Goal: Task Accomplishment & Management: Manage account settings

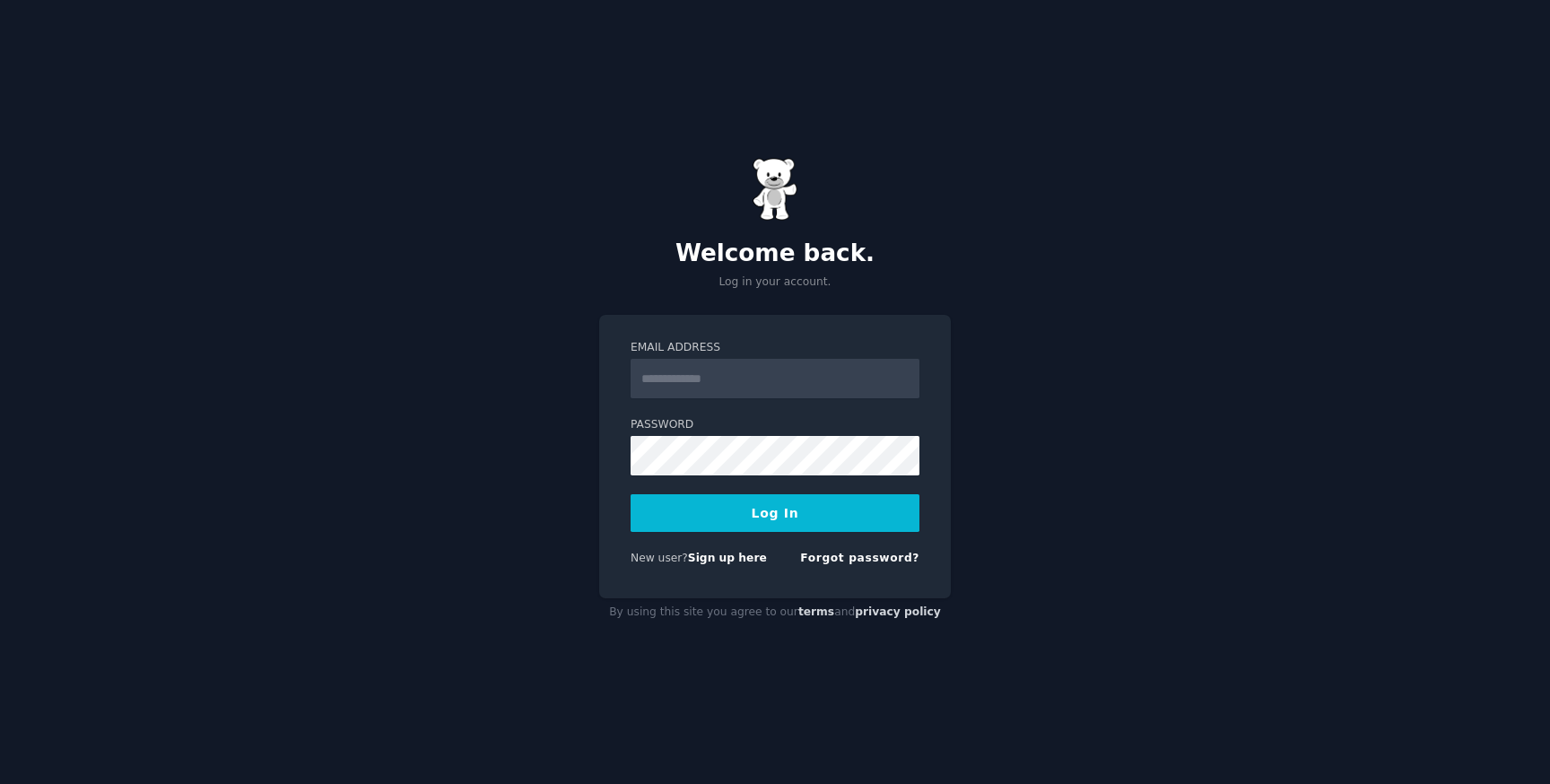
type input "**********"
click at [814, 516] on button "Log In" at bounding box center [775, 513] width 289 height 38
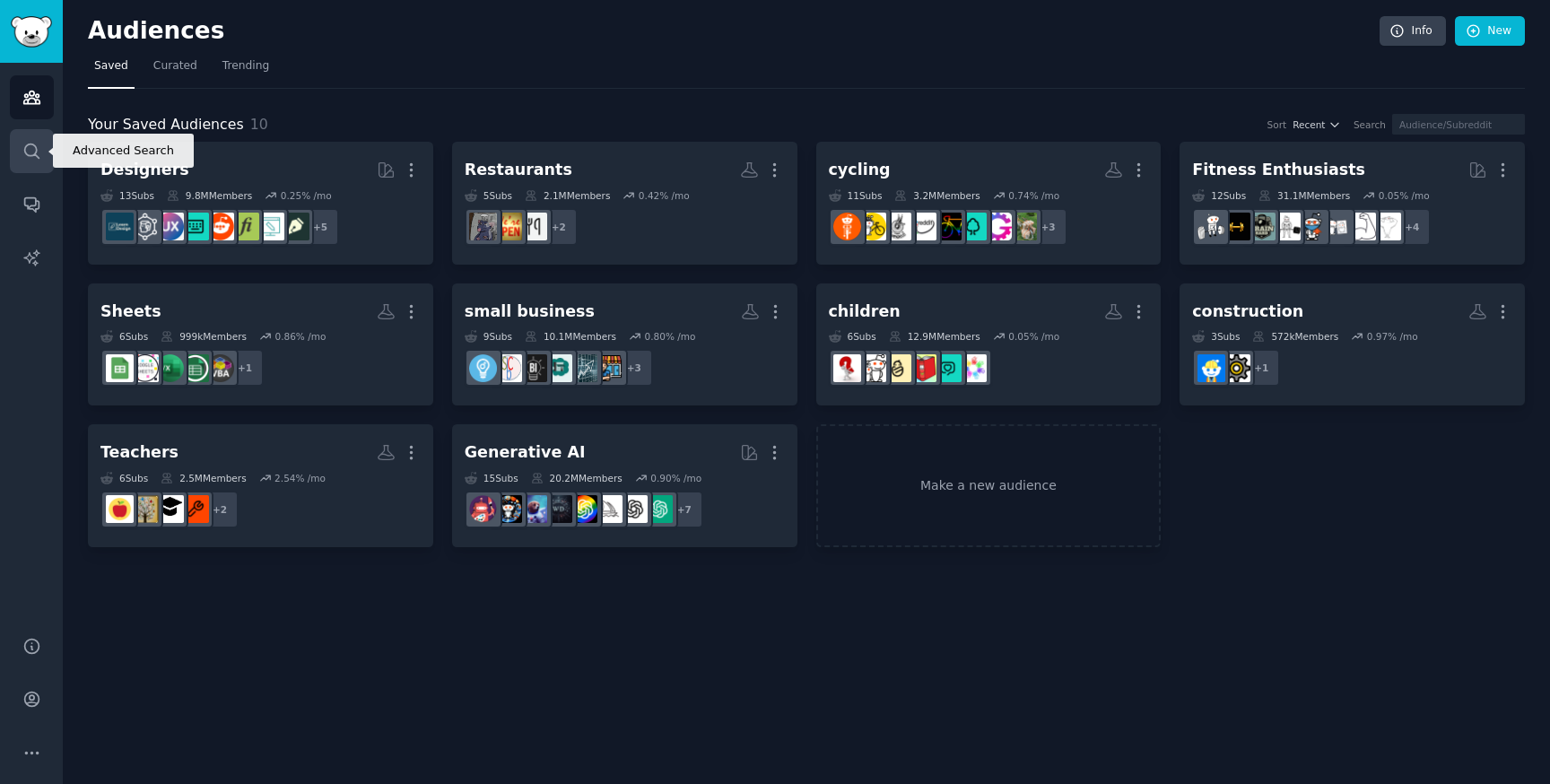
click at [28, 158] on icon "Sidebar" at bounding box center [32, 151] width 19 height 19
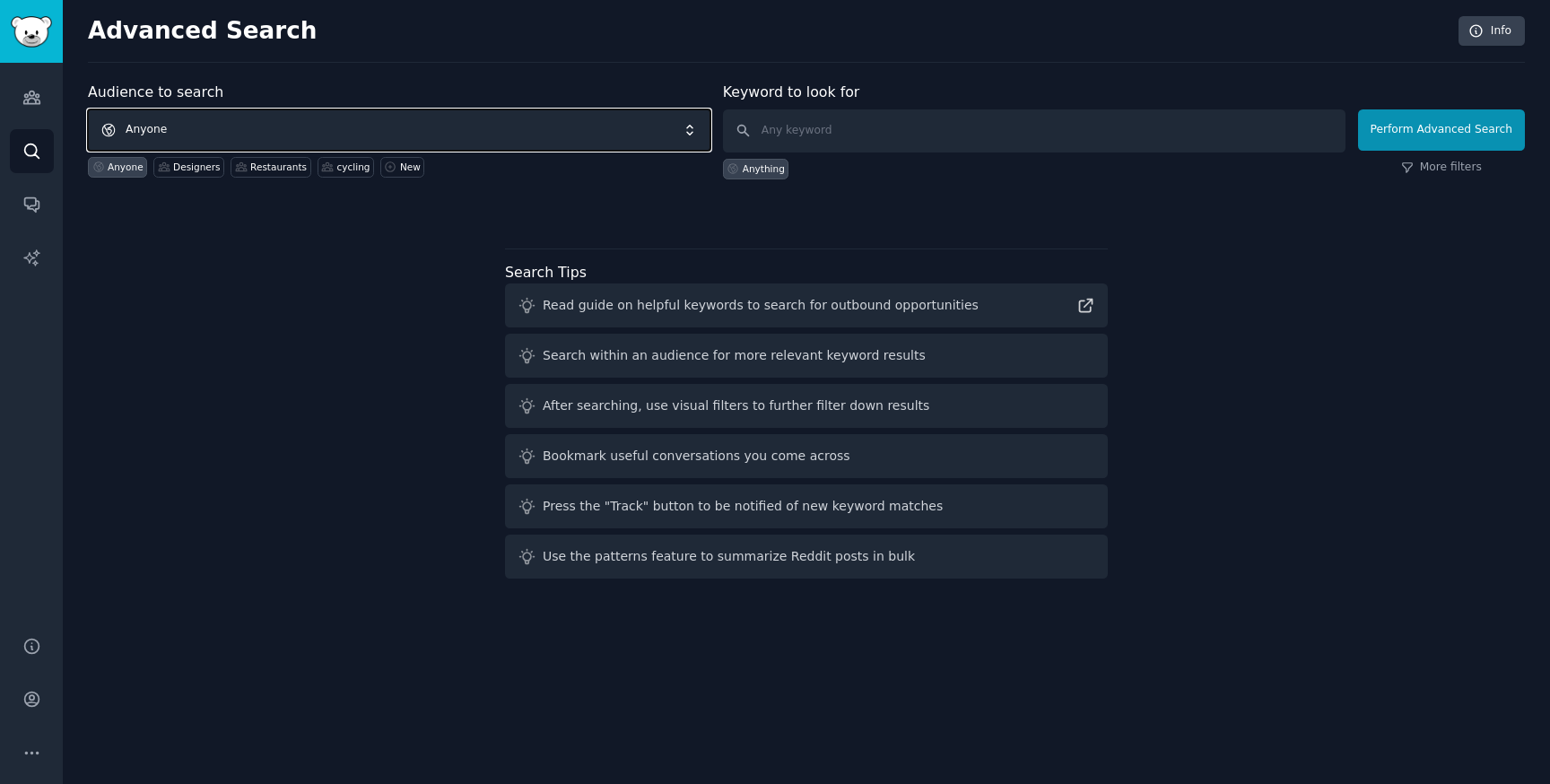
click at [307, 126] on span "Anyone" at bounding box center [399, 131] width 622 height 42
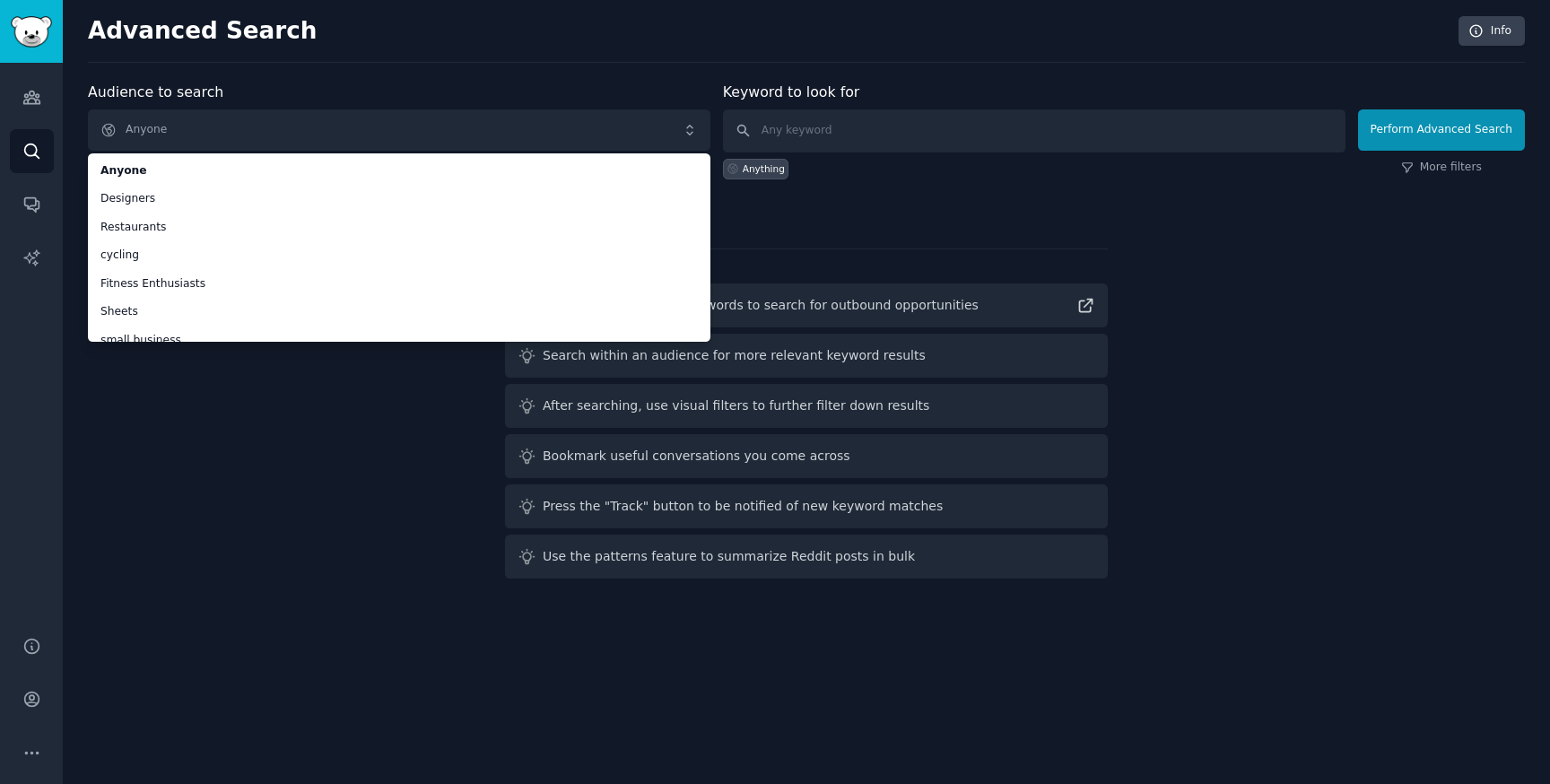
drag, startPoint x: 264, startPoint y: 162, endPoint x: 279, endPoint y: 68, distance: 95.2
click at [279, 68] on div "Advanced Search Info Audience to search Anyone Anyone Designers Restaurants cyc…" at bounding box center [806, 392] width 1487 height 784
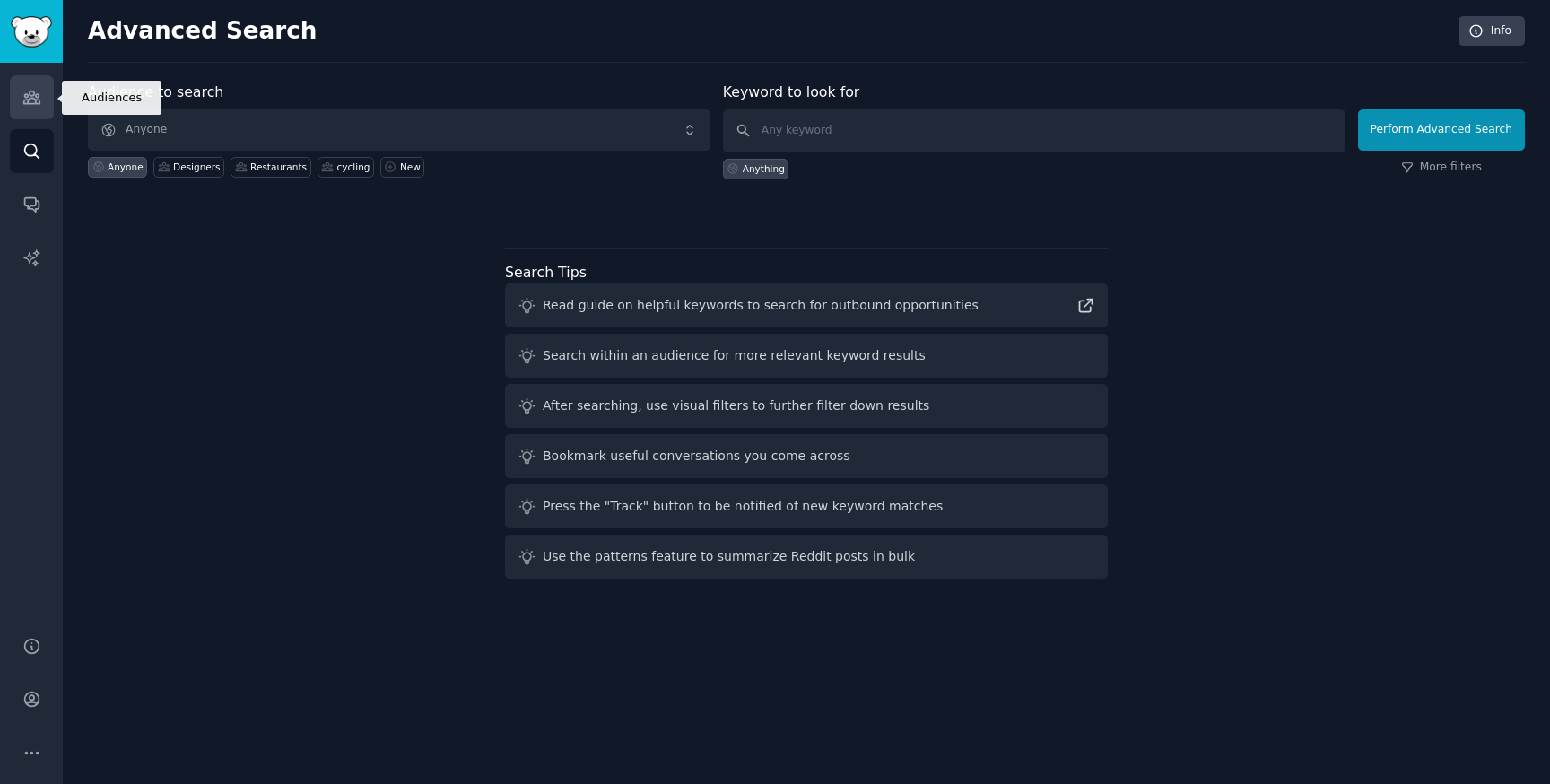
click at [30, 93] on icon "Sidebar" at bounding box center [32, 98] width 19 height 19
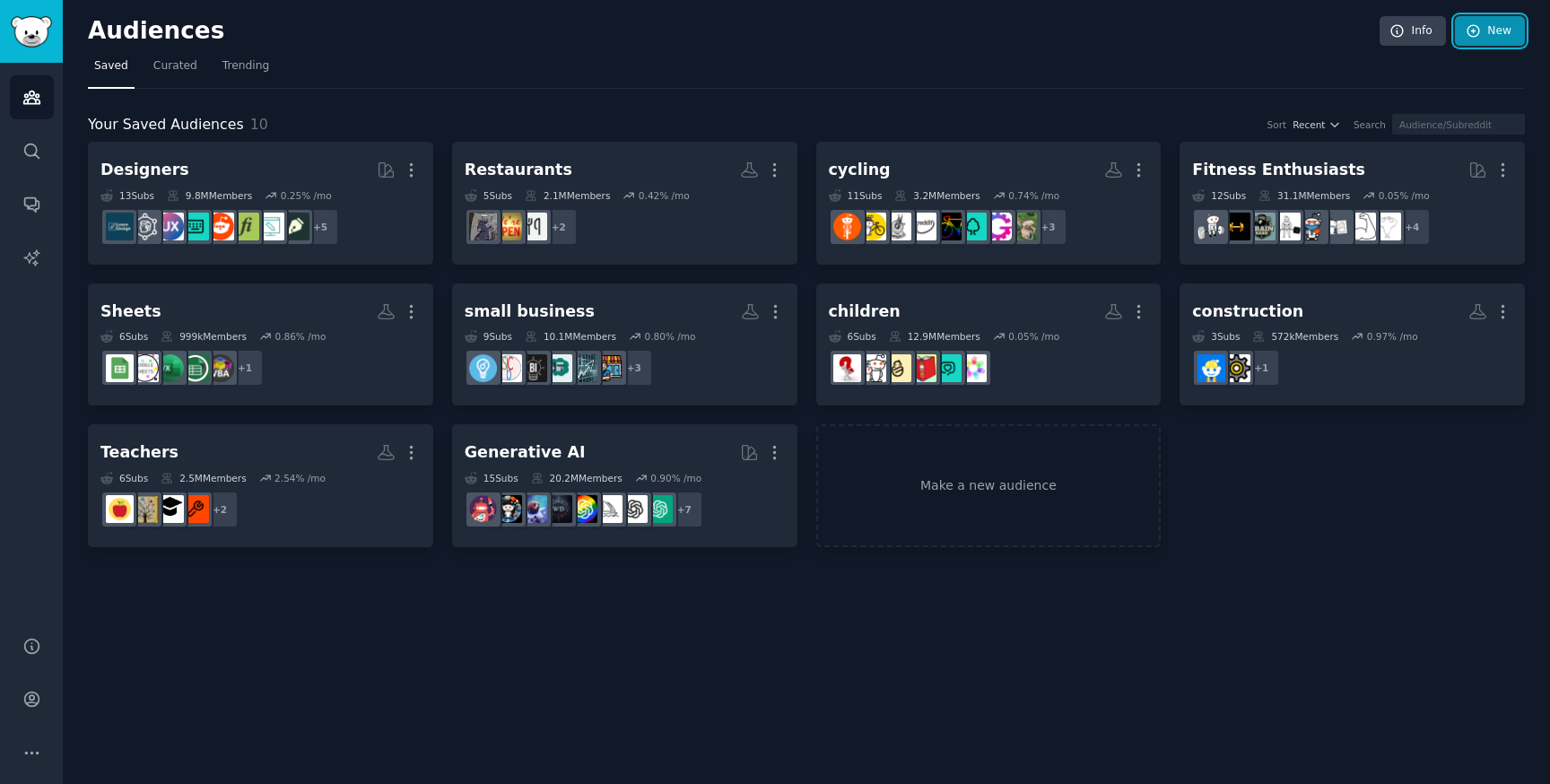
click at [1481, 31] on icon at bounding box center [1473, 31] width 16 height 16
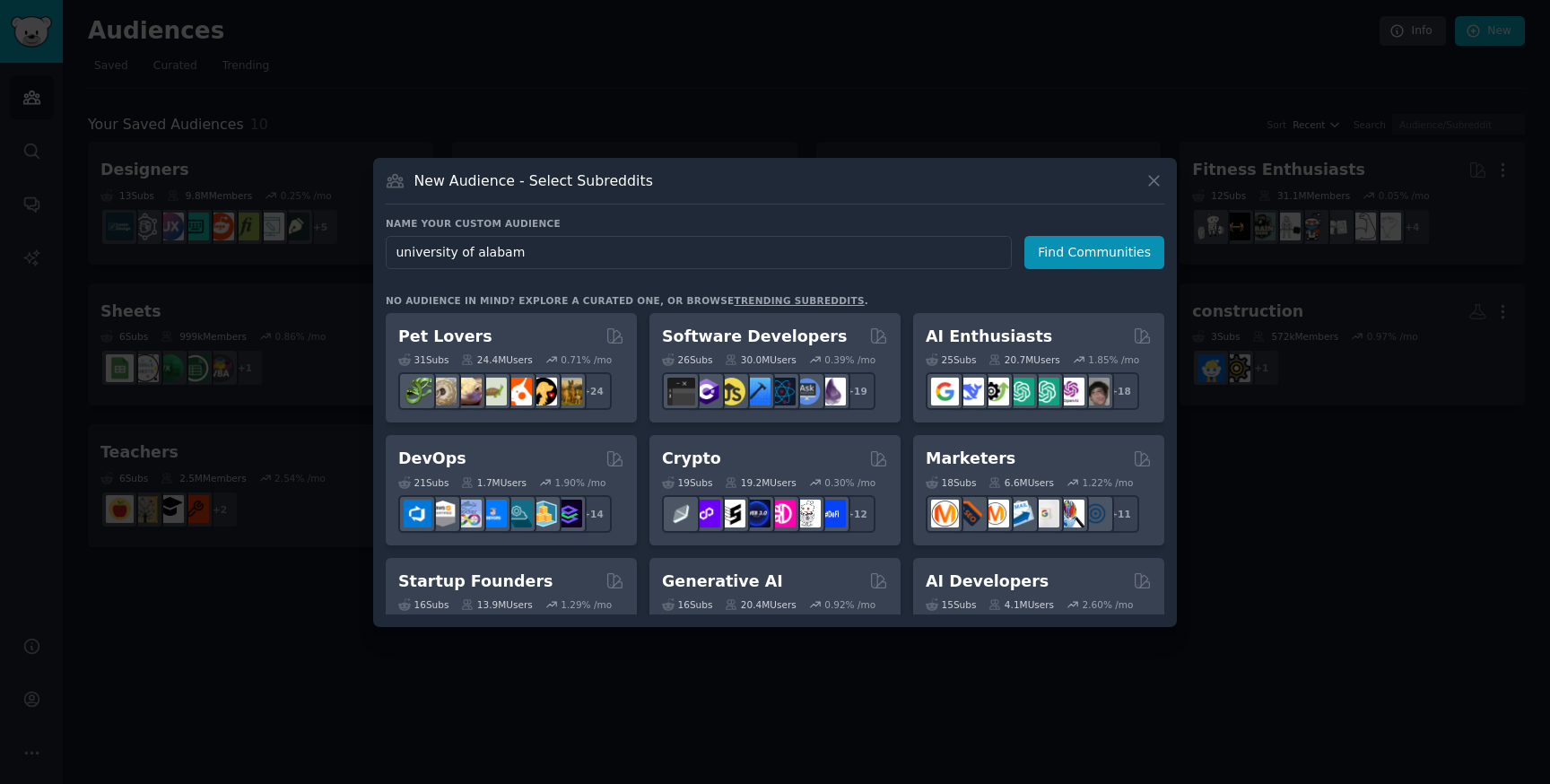
type input "[GEOGRAPHIC_DATA][US_STATE]"
click button "Find Communities" at bounding box center [1094, 252] width 140 height 33
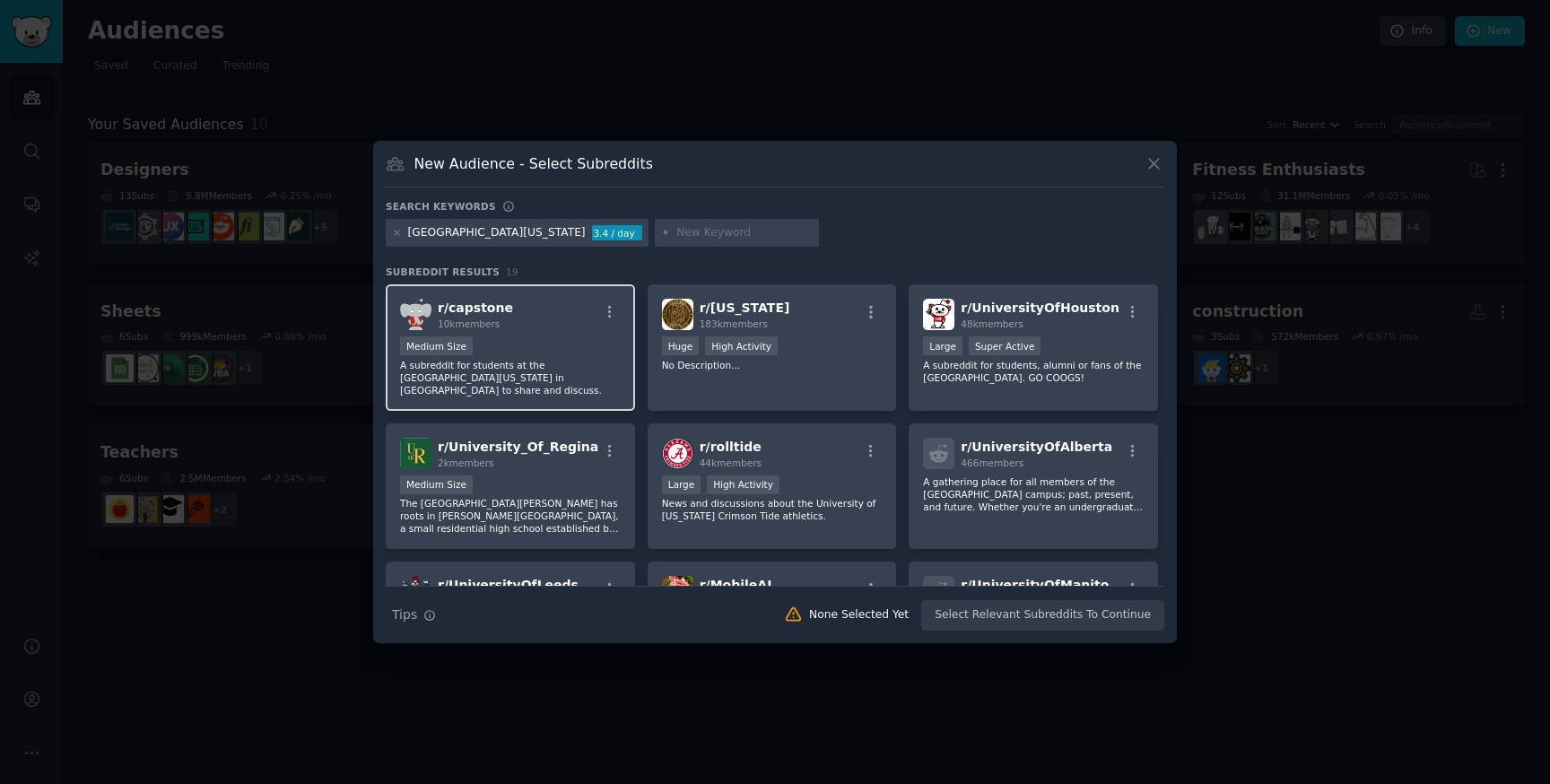
click at [555, 340] on div "Medium Size" at bounding box center [510, 347] width 221 height 23
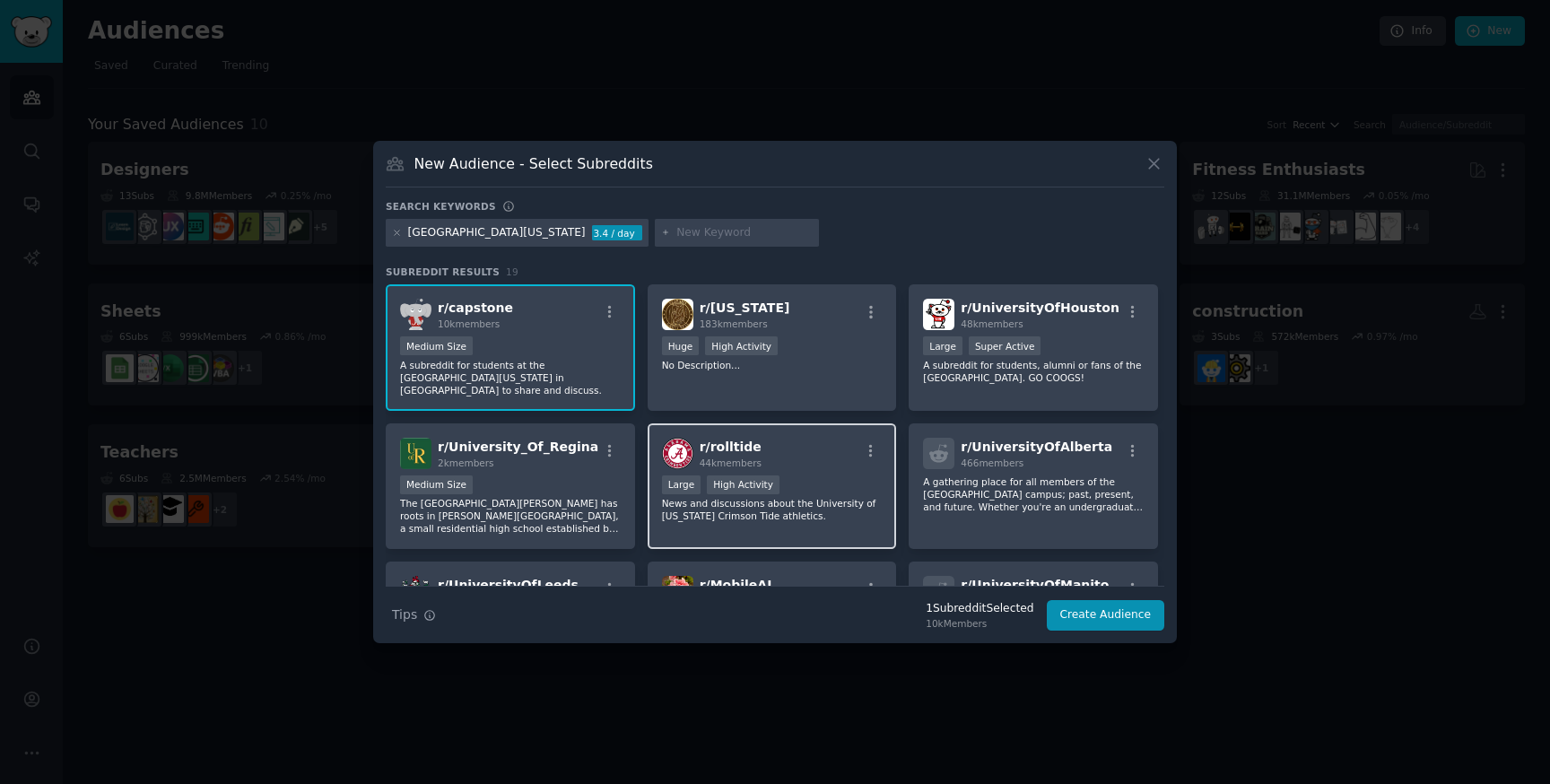
click at [725, 497] on p "News and discussions about the University of [US_STATE] Crimson Tide athletics." at bounding box center [772, 509] width 221 height 26
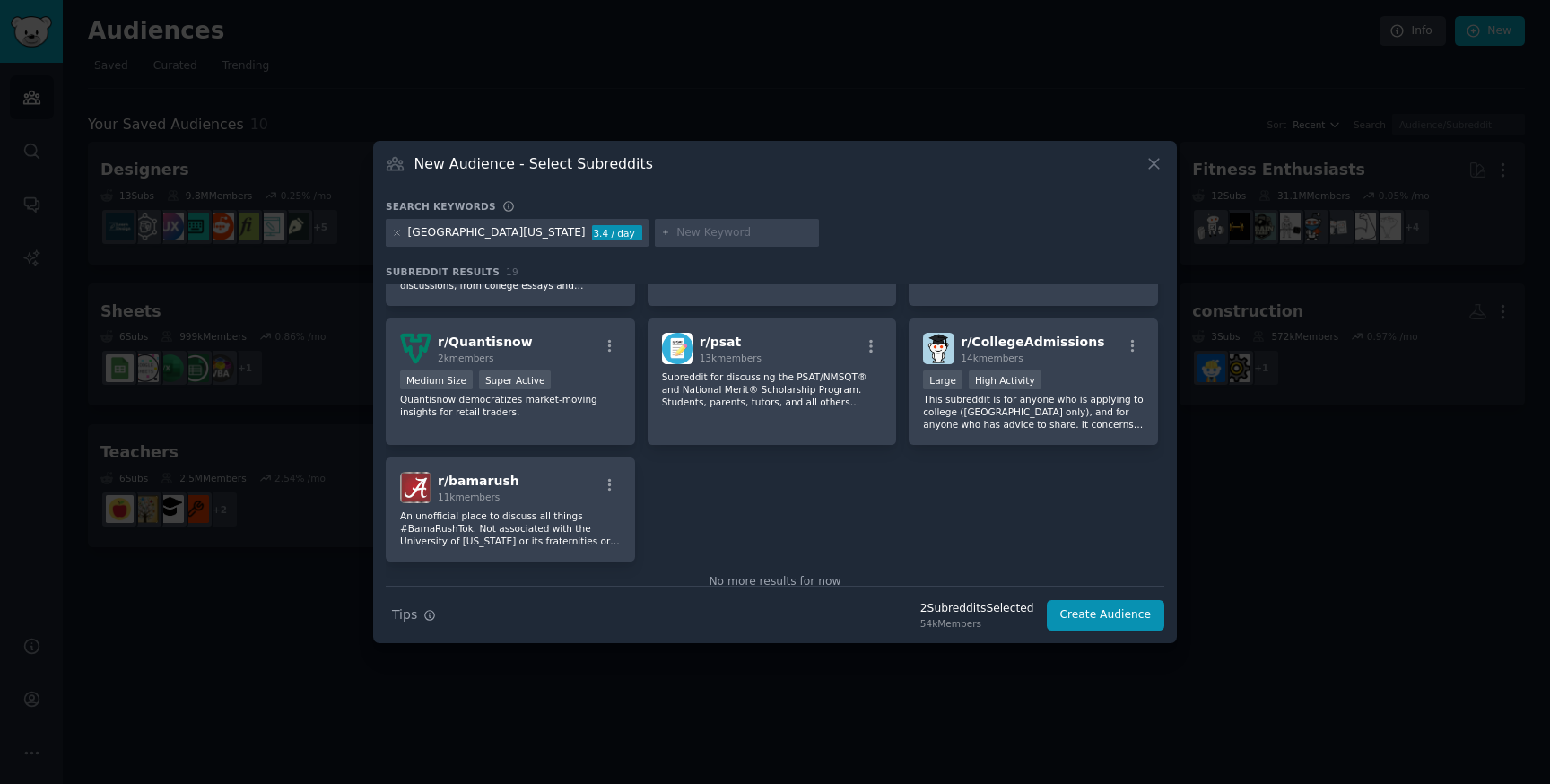
scroll to position [641, 0]
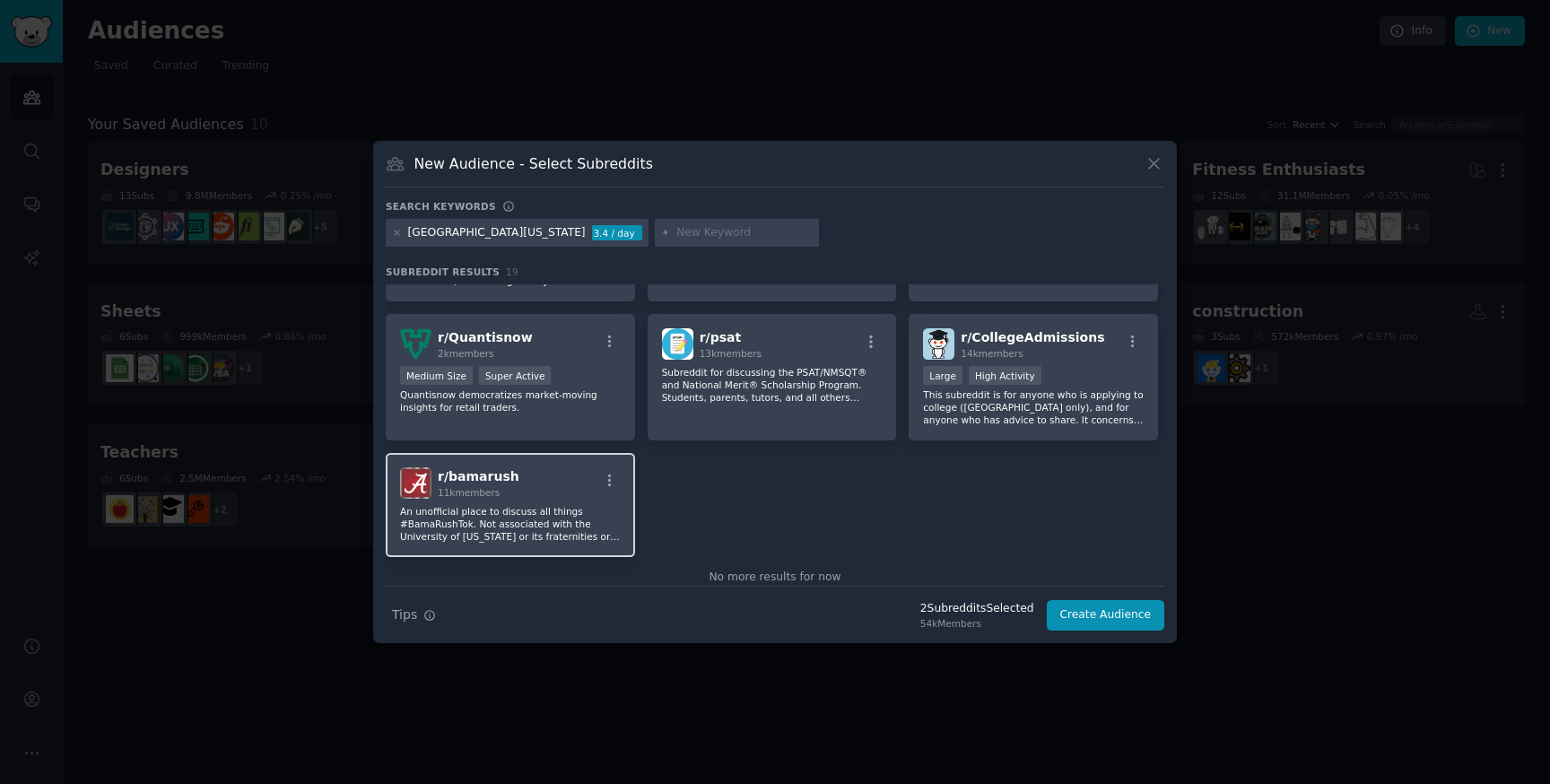
click at [586, 521] on p "An unofficial place to discuss all things #BamaRushTok. Not associated with the…" at bounding box center [510, 524] width 221 height 38
click at [1112, 621] on button "Create Audience" at bounding box center [1106, 615] width 118 height 30
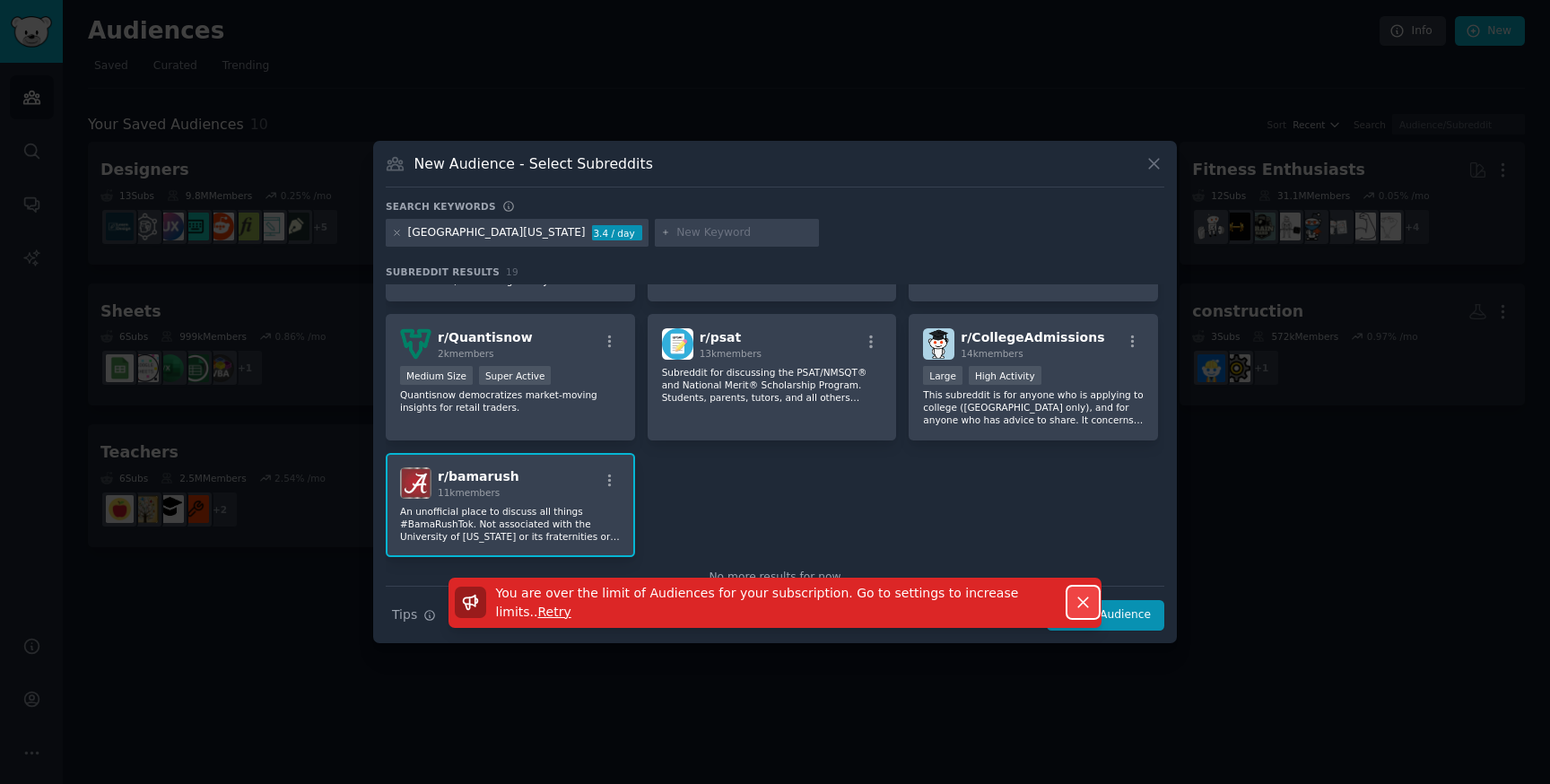
click at [1078, 593] on icon "button" at bounding box center [1083, 602] width 19 height 19
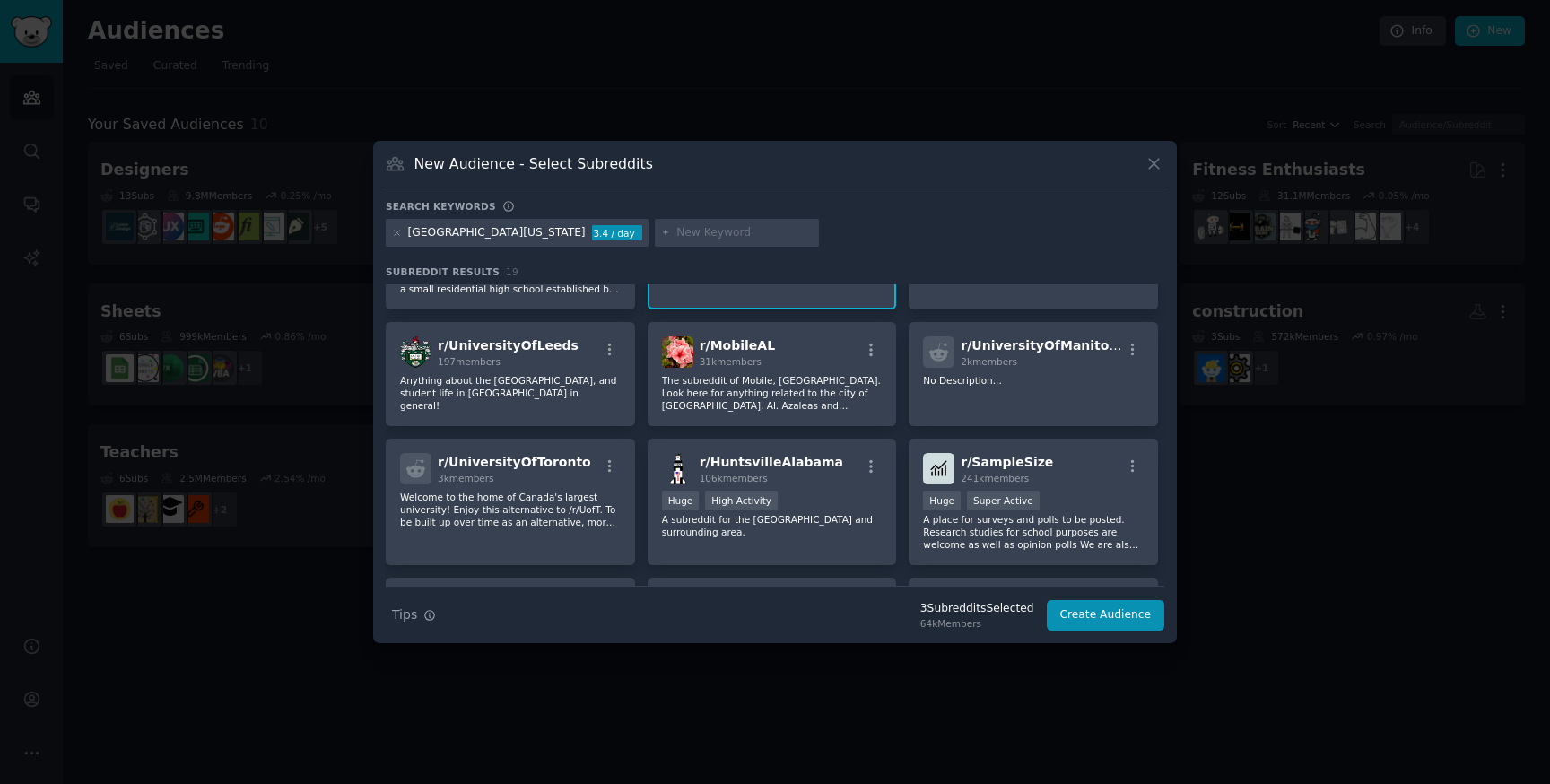
scroll to position [0, 0]
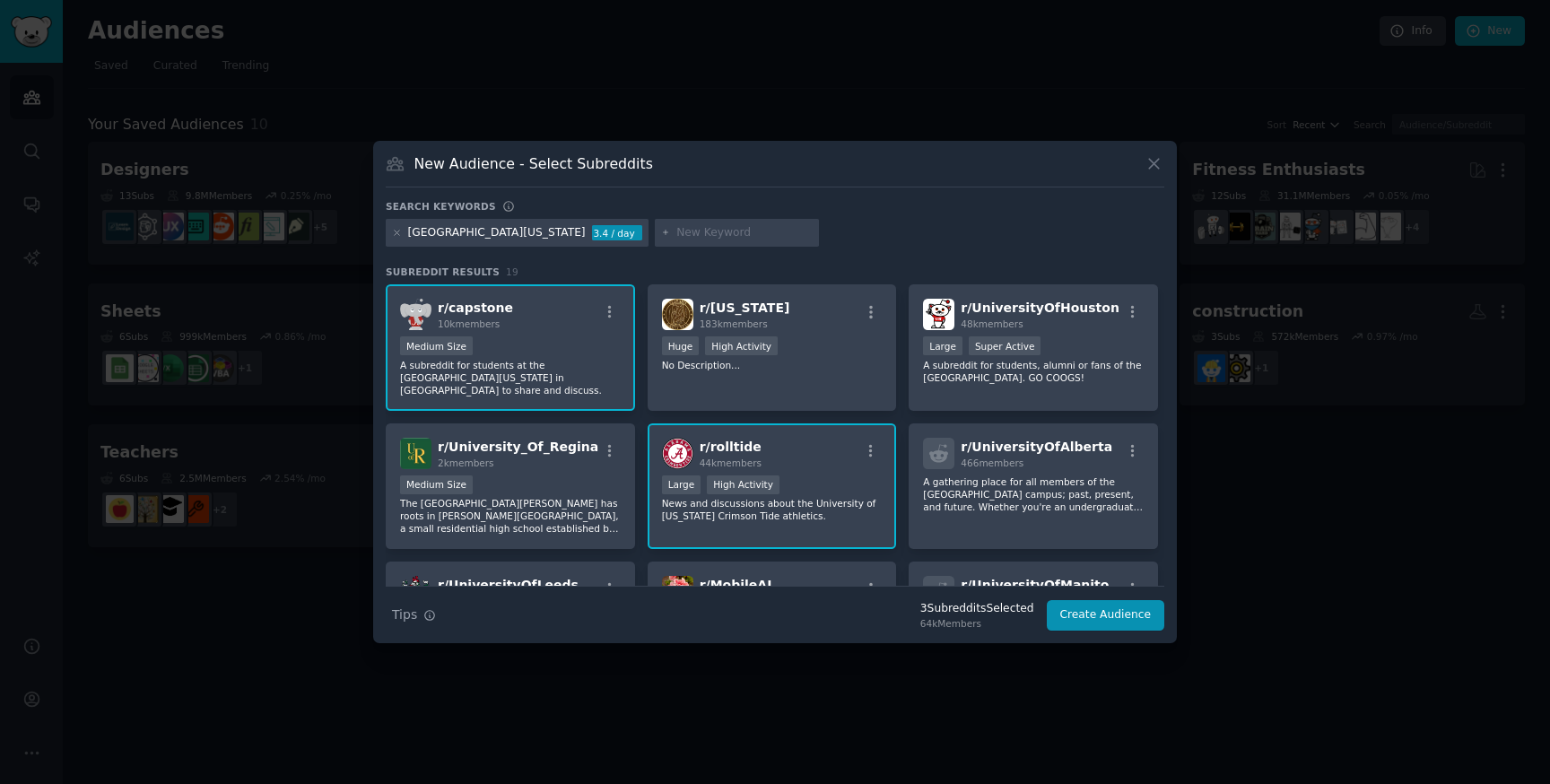
click at [1143, 151] on div "New Audience - Select Subreddits Search keywords [GEOGRAPHIC_DATA][US_STATE] 3.…" at bounding box center [775, 392] width 803 height 503
click at [1157, 160] on icon at bounding box center [1154, 164] width 9 height 9
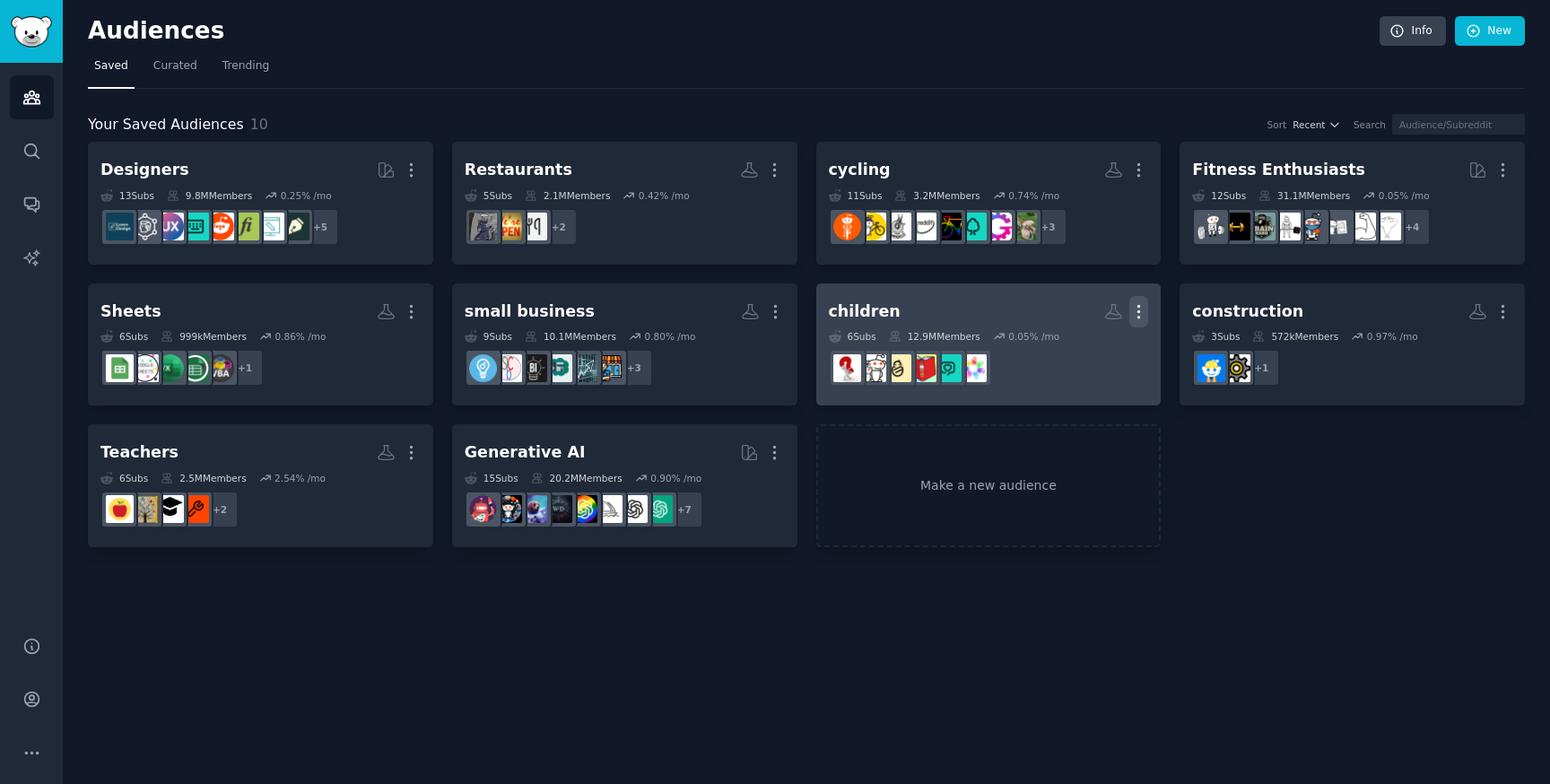
click at [1143, 308] on icon "button" at bounding box center [1139, 312] width 19 height 19
click at [1089, 345] on p "Delete" at bounding box center [1090, 349] width 42 height 19
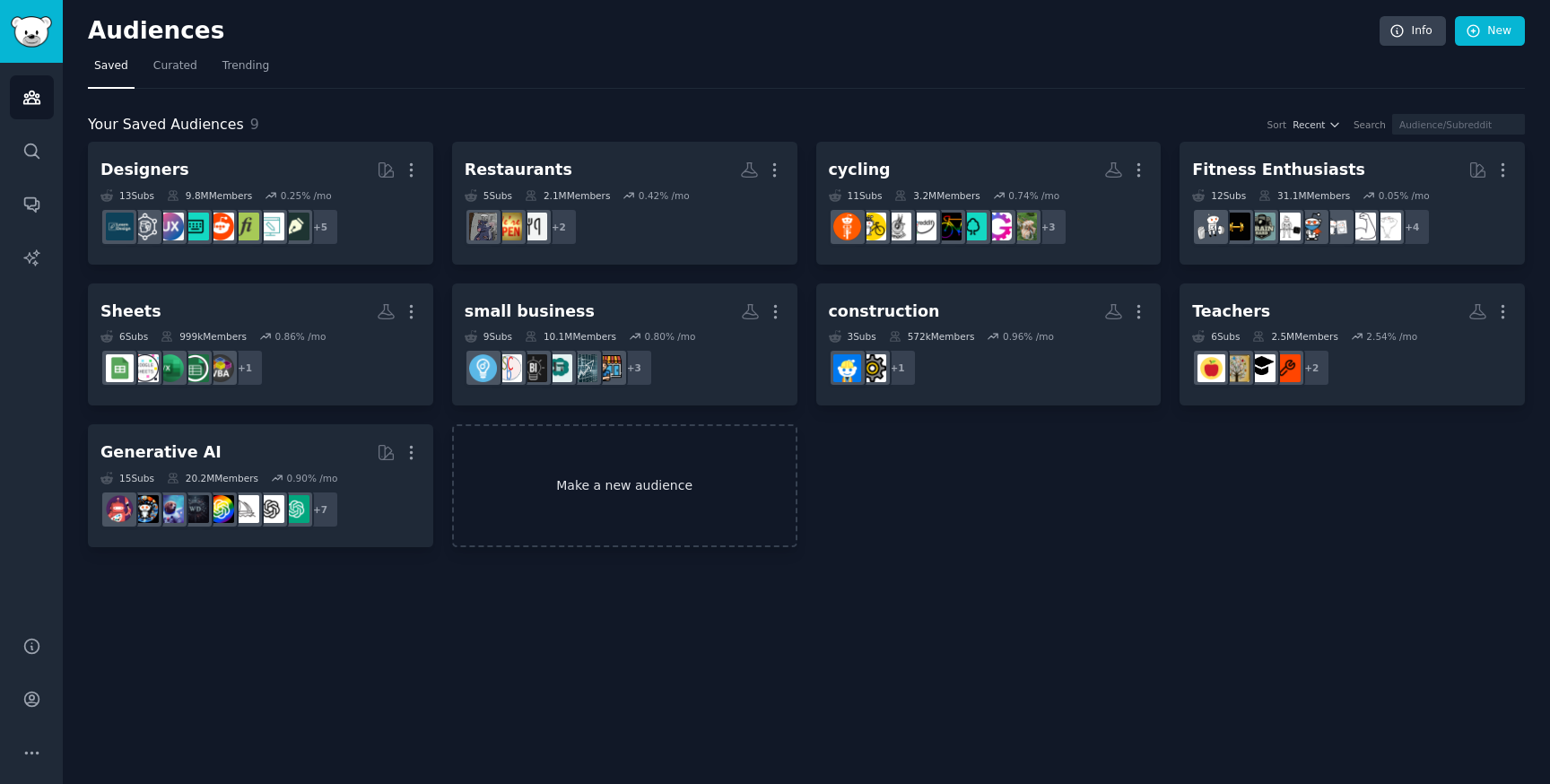
click at [651, 475] on link "Make a new audience" at bounding box center [624, 486] width 346 height 123
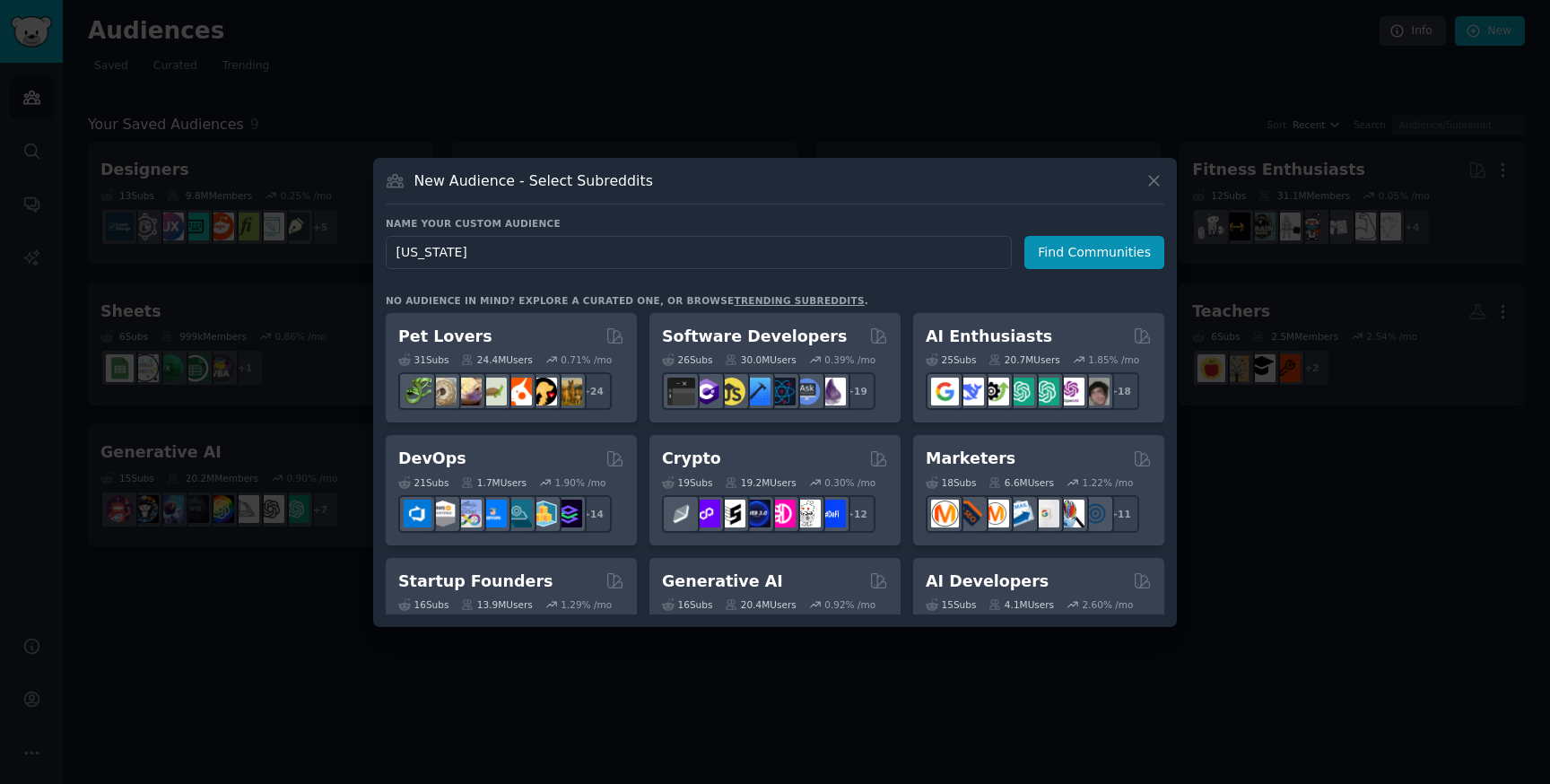
click at [397, 245] on input "alabama" at bounding box center [698, 252] width 626 height 33
type input "university of alabama"
click at [1070, 256] on button "Find Communities" at bounding box center [1094, 252] width 140 height 33
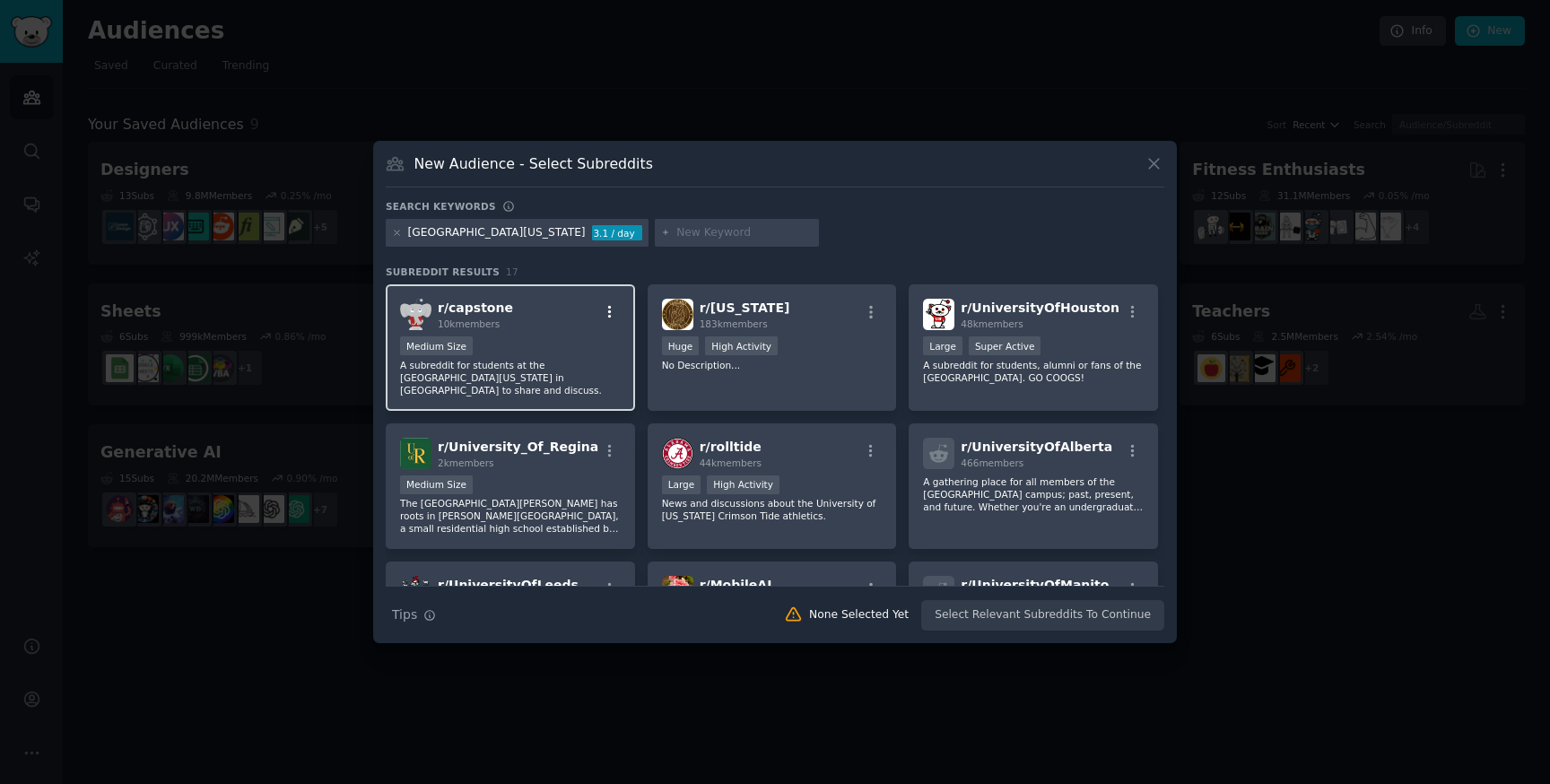
click at [606, 305] on icon "button" at bounding box center [609, 312] width 16 height 16
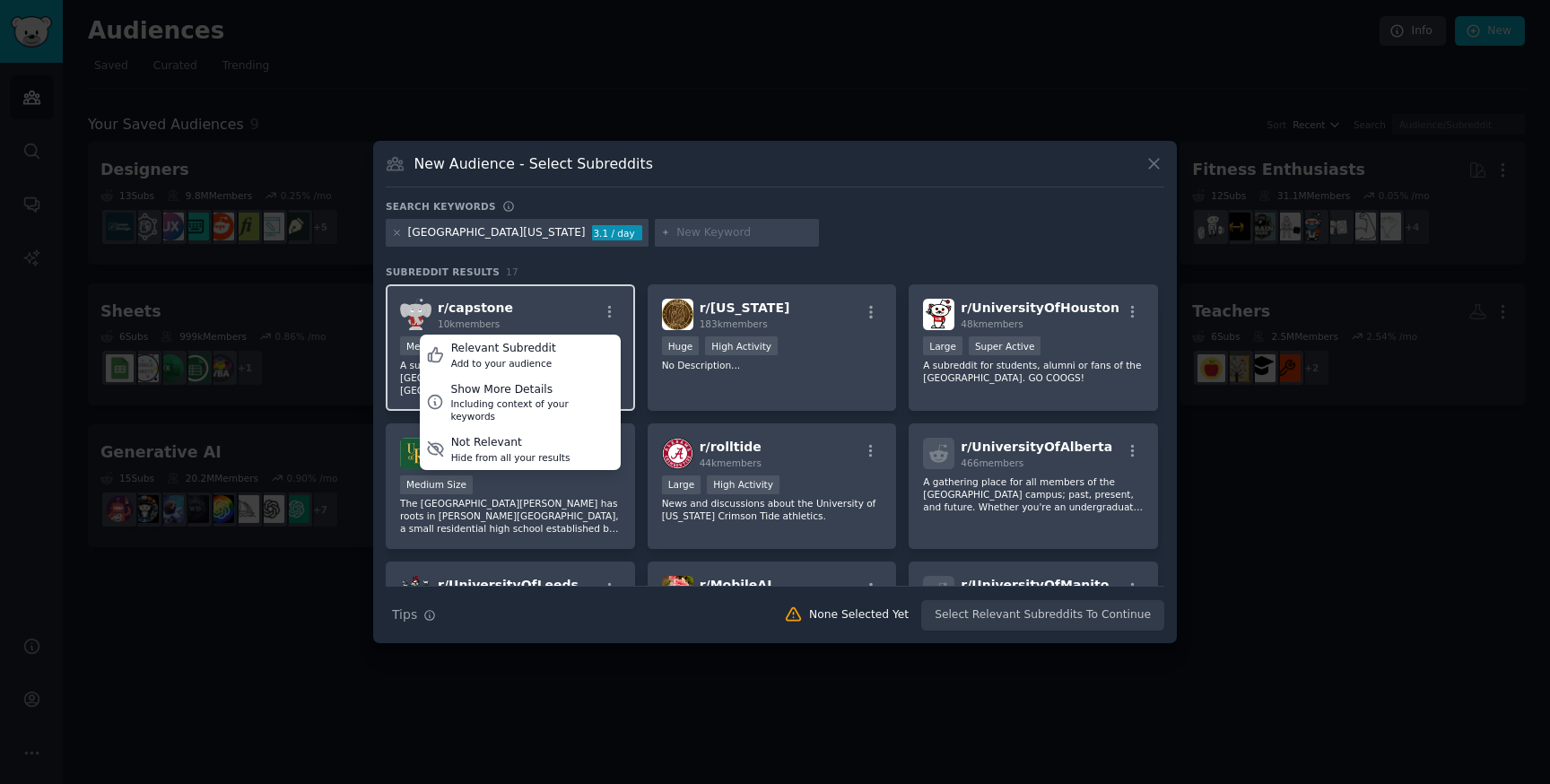
click at [569, 296] on div "r/ capstone 10k members Relevant Subreddit Add to your audience Show More Detai…" at bounding box center [510, 347] width 249 height 127
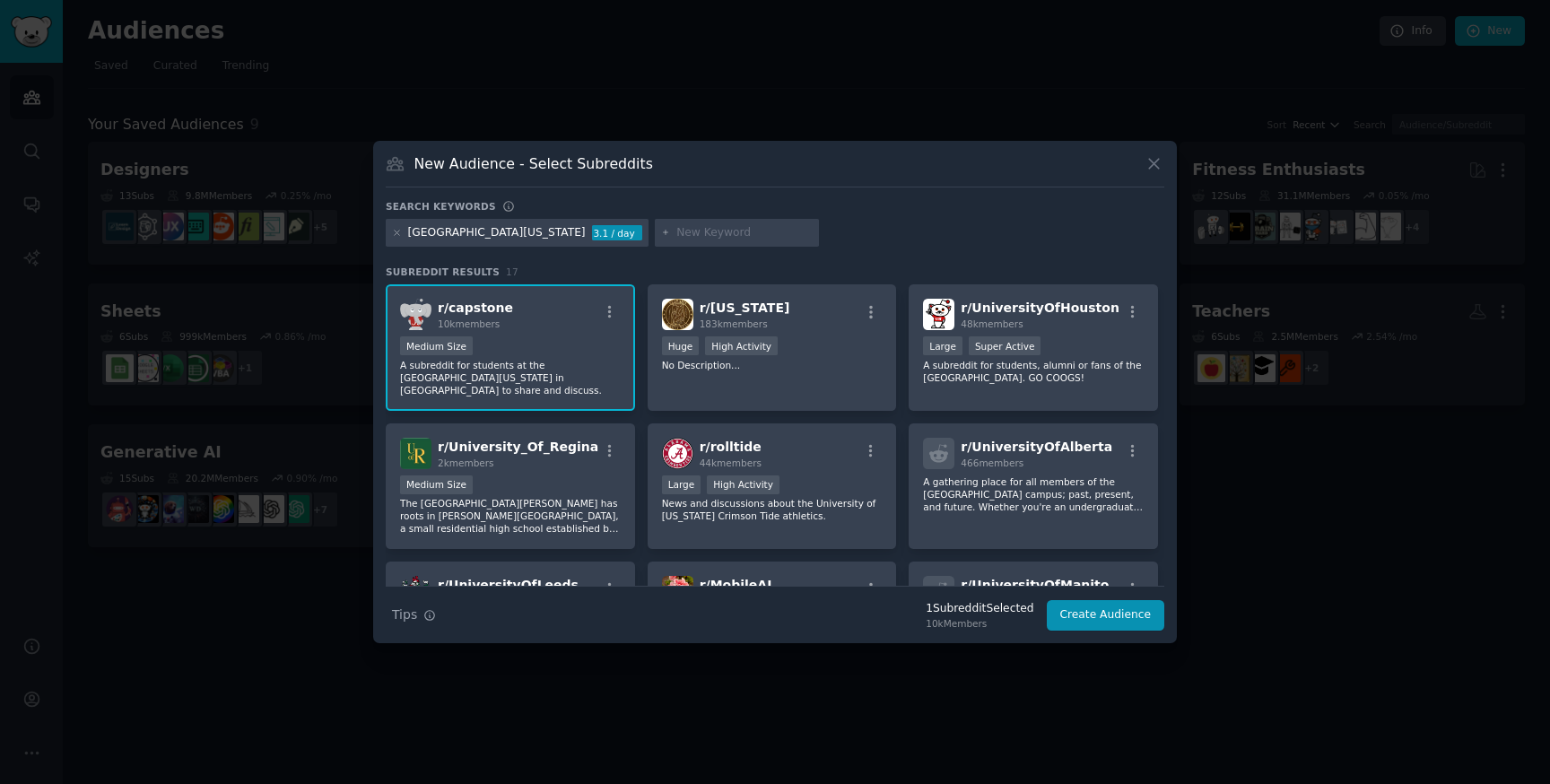
click at [498, 376] on p "A subreddit for students at the University of Alabama in Tuscaloosa to share an…" at bounding box center [510, 378] width 221 height 38
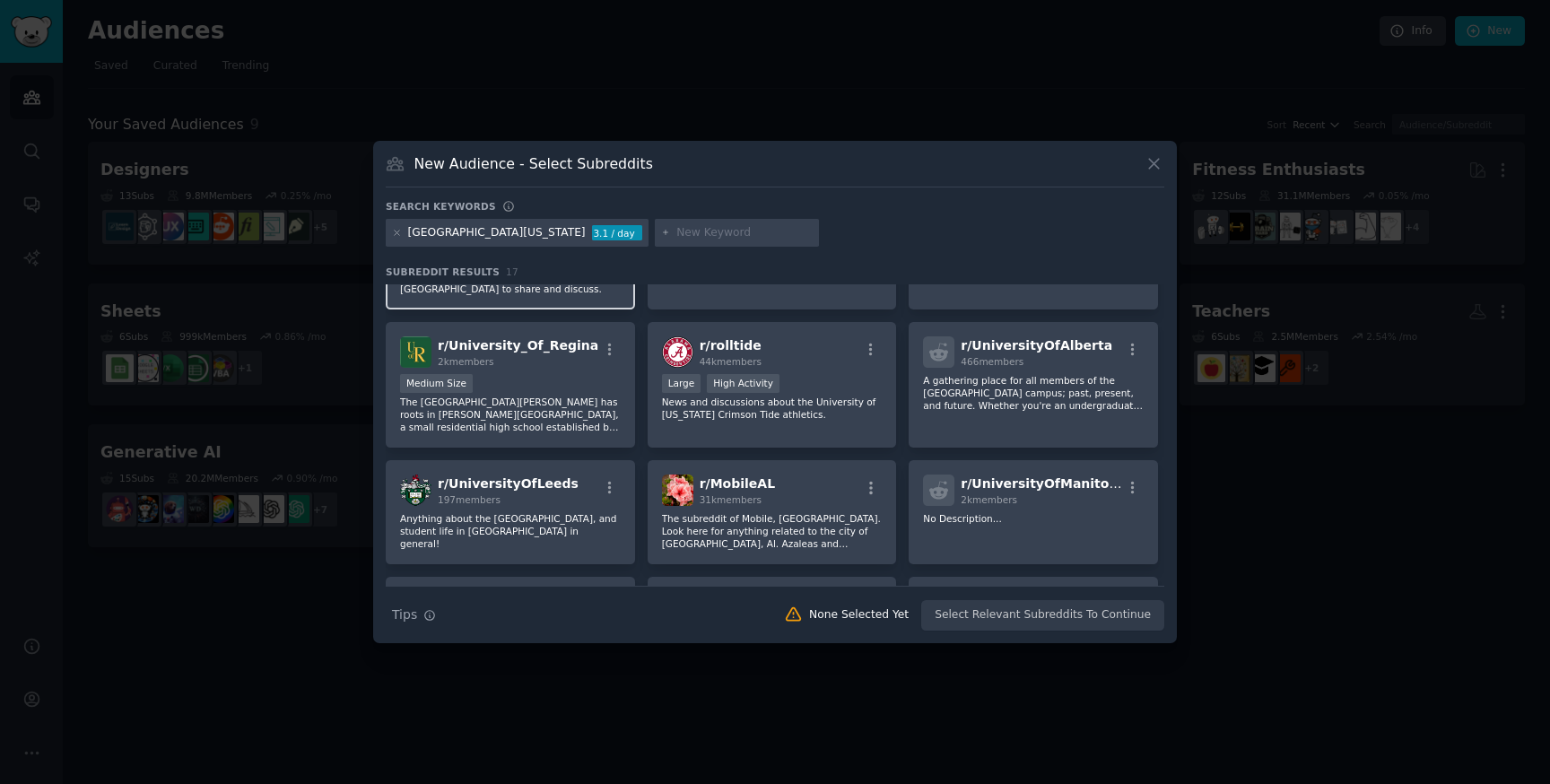
scroll to position [108, 0]
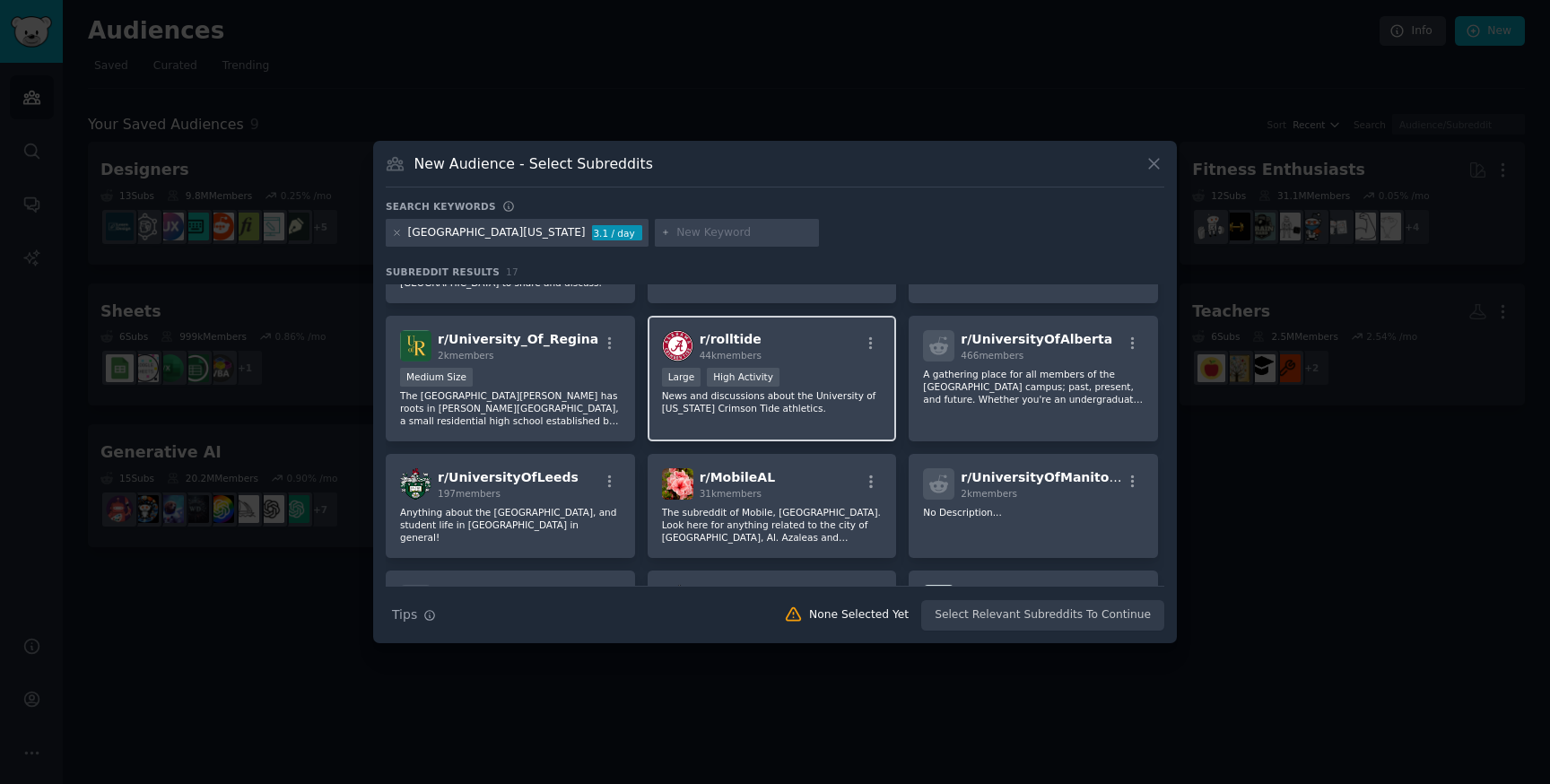
click at [714, 400] on p "News and discussions about the University of Alabama Crimson Tide athletics." at bounding box center [772, 401] width 221 height 26
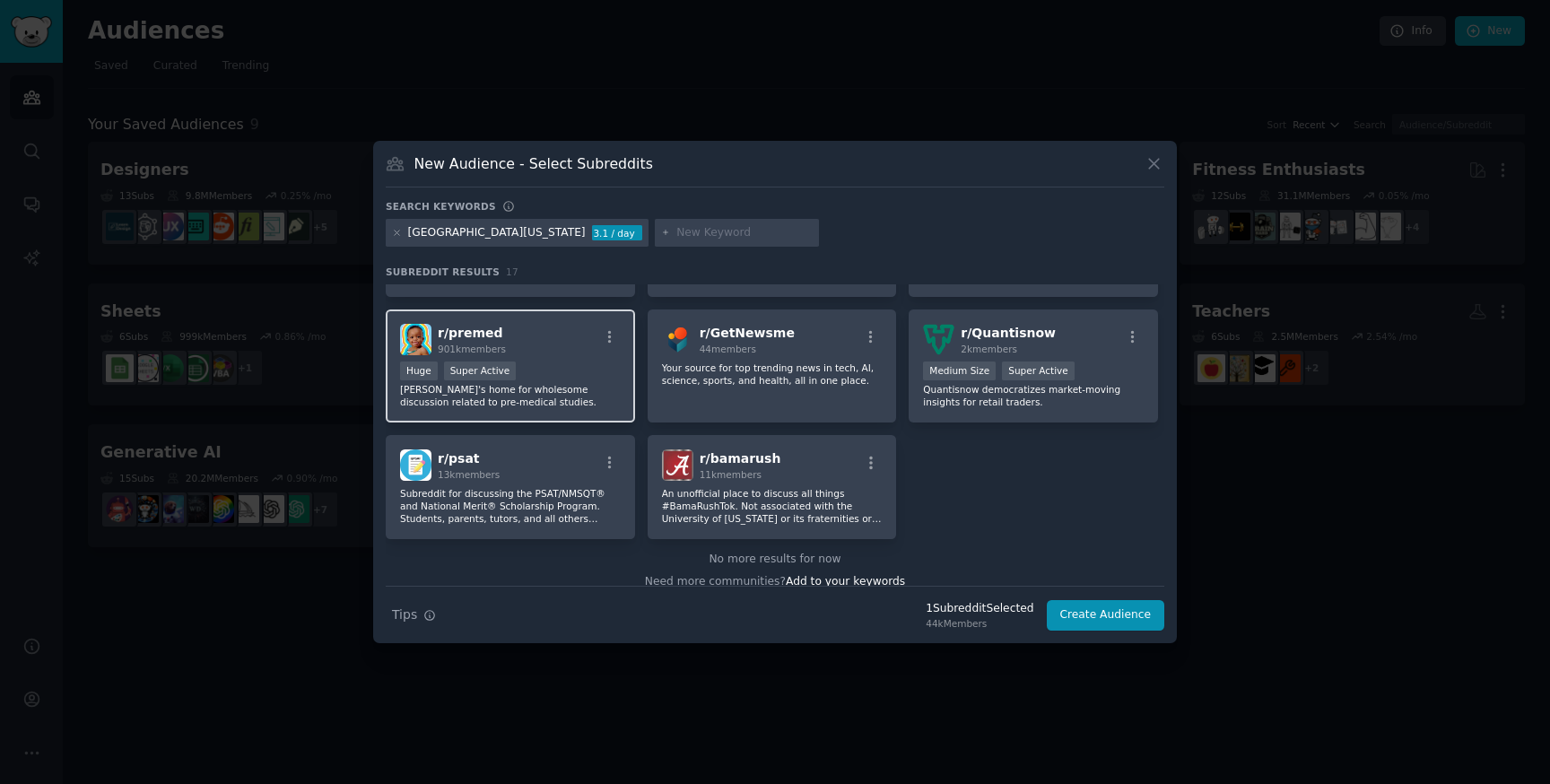
scroll to position [511, 0]
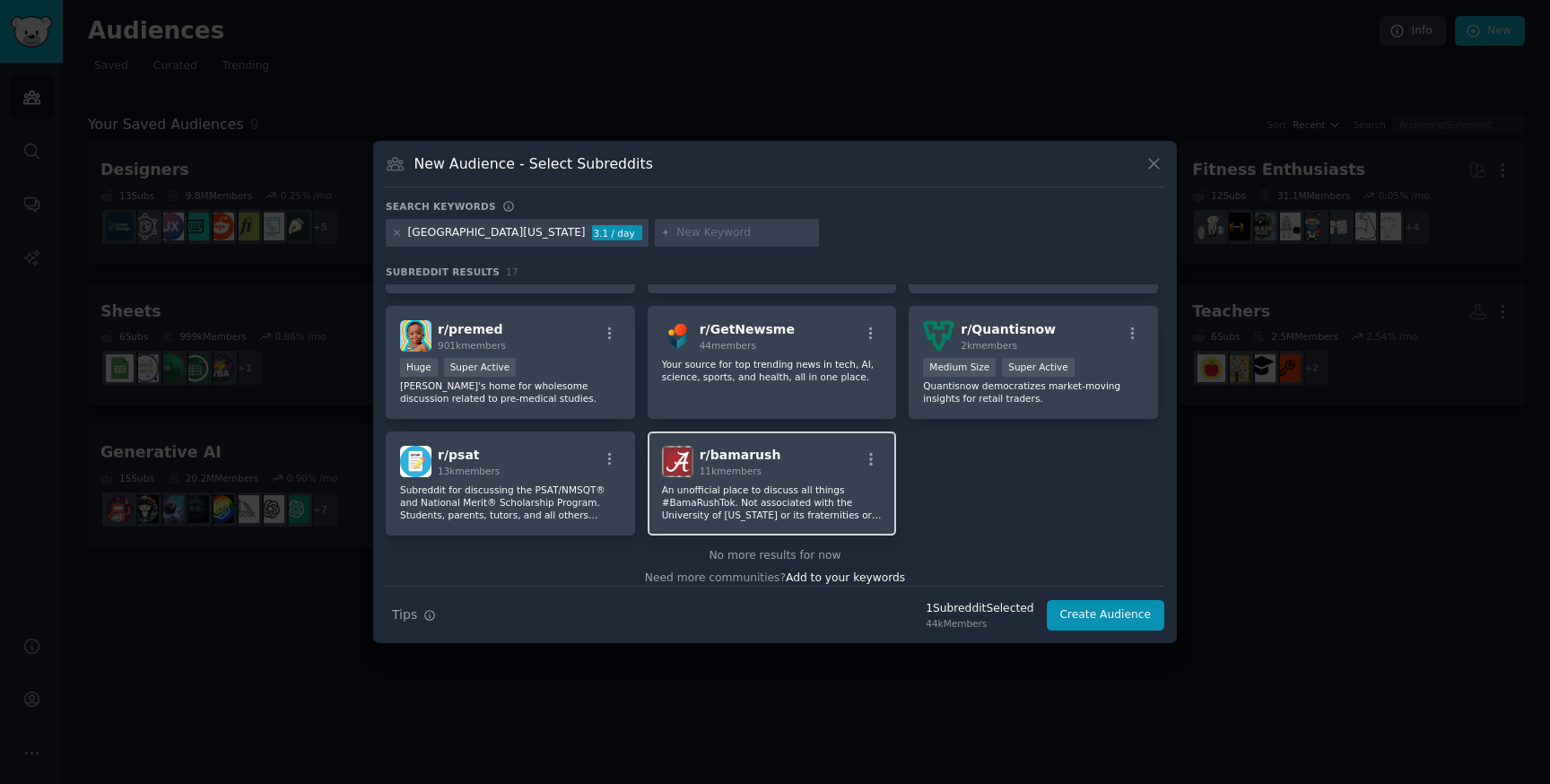
click at [728, 495] on p "An unofficial place to discuss all things #BamaRushTok. Not associated with the…" at bounding box center [772, 502] width 221 height 38
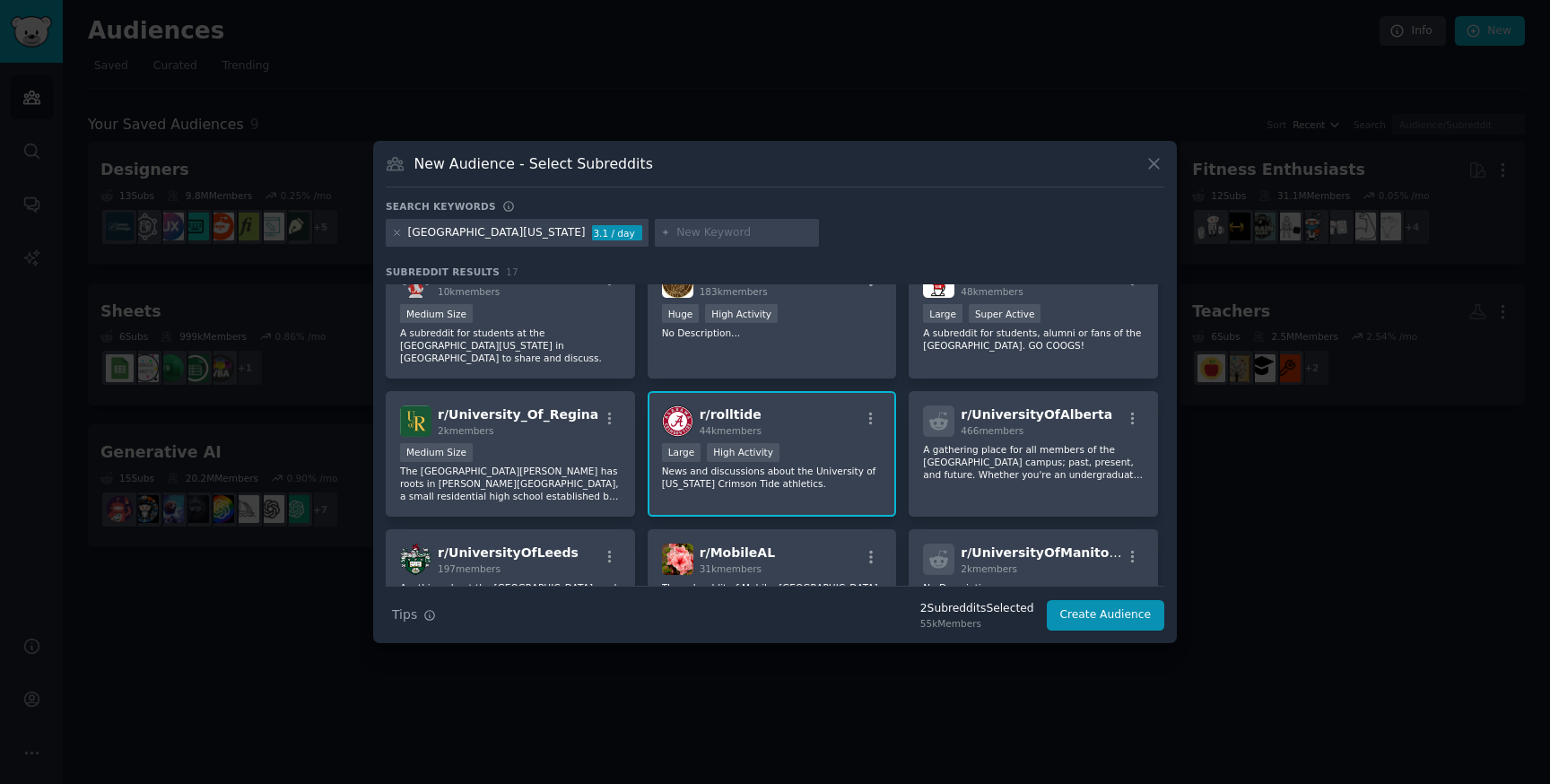
scroll to position [0, 0]
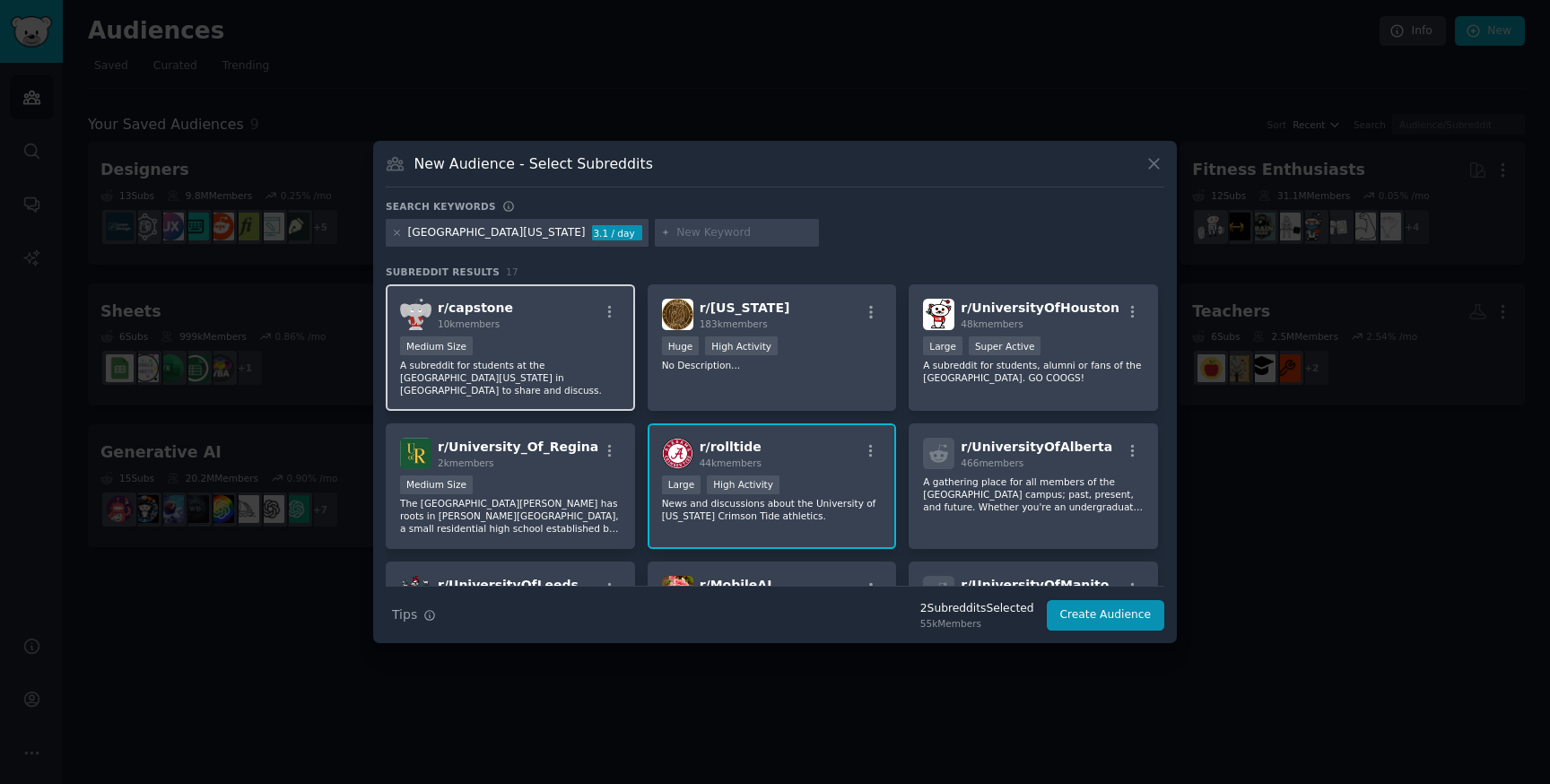
click at [538, 330] on div "r/ capstone 10k members" at bounding box center [510, 313] width 221 height 31
click at [1084, 616] on button "Create Audience" at bounding box center [1106, 615] width 118 height 30
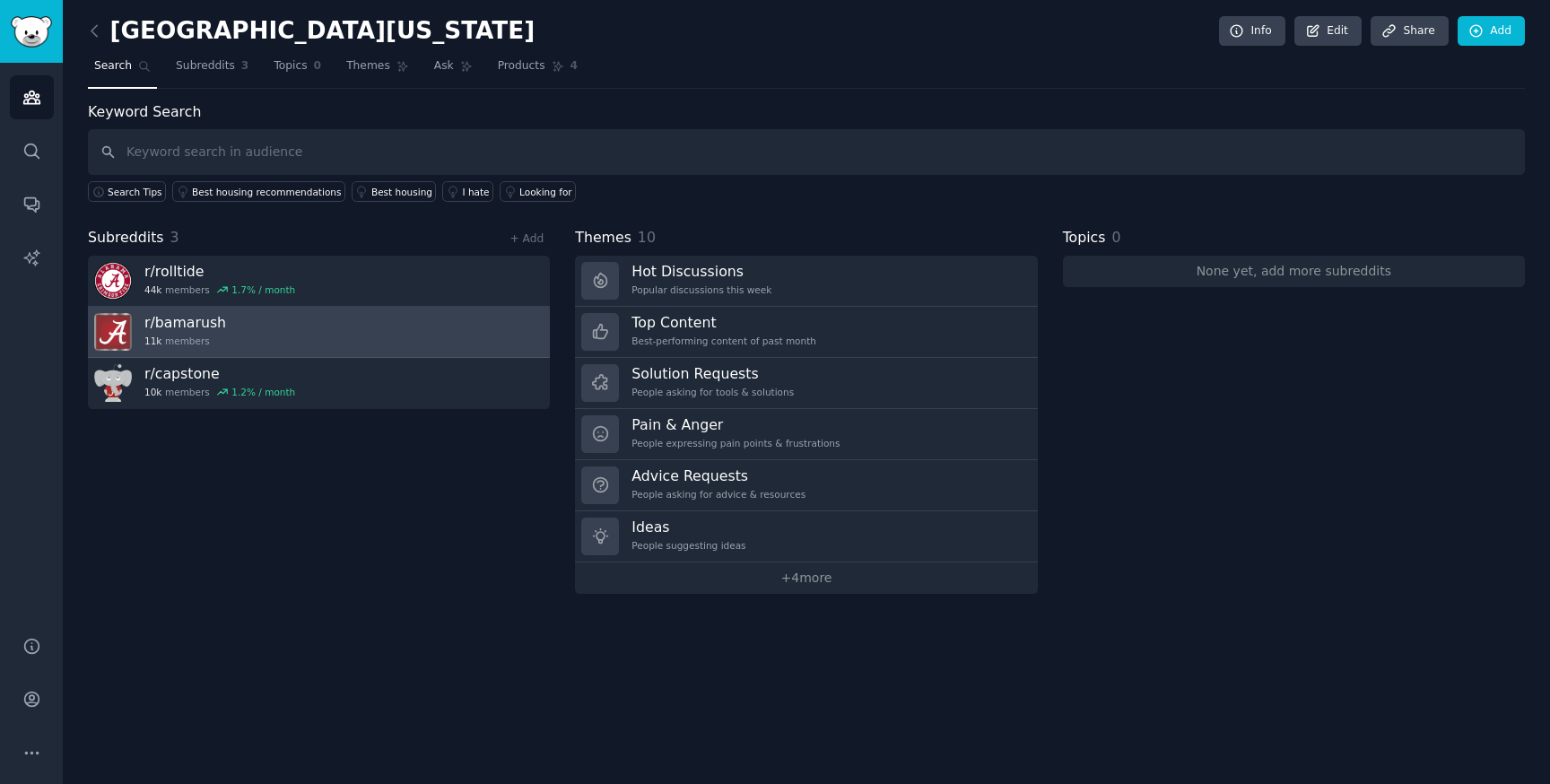
click at [298, 329] on link "r/ bamarush 11k members" at bounding box center [319, 332] width 462 height 51
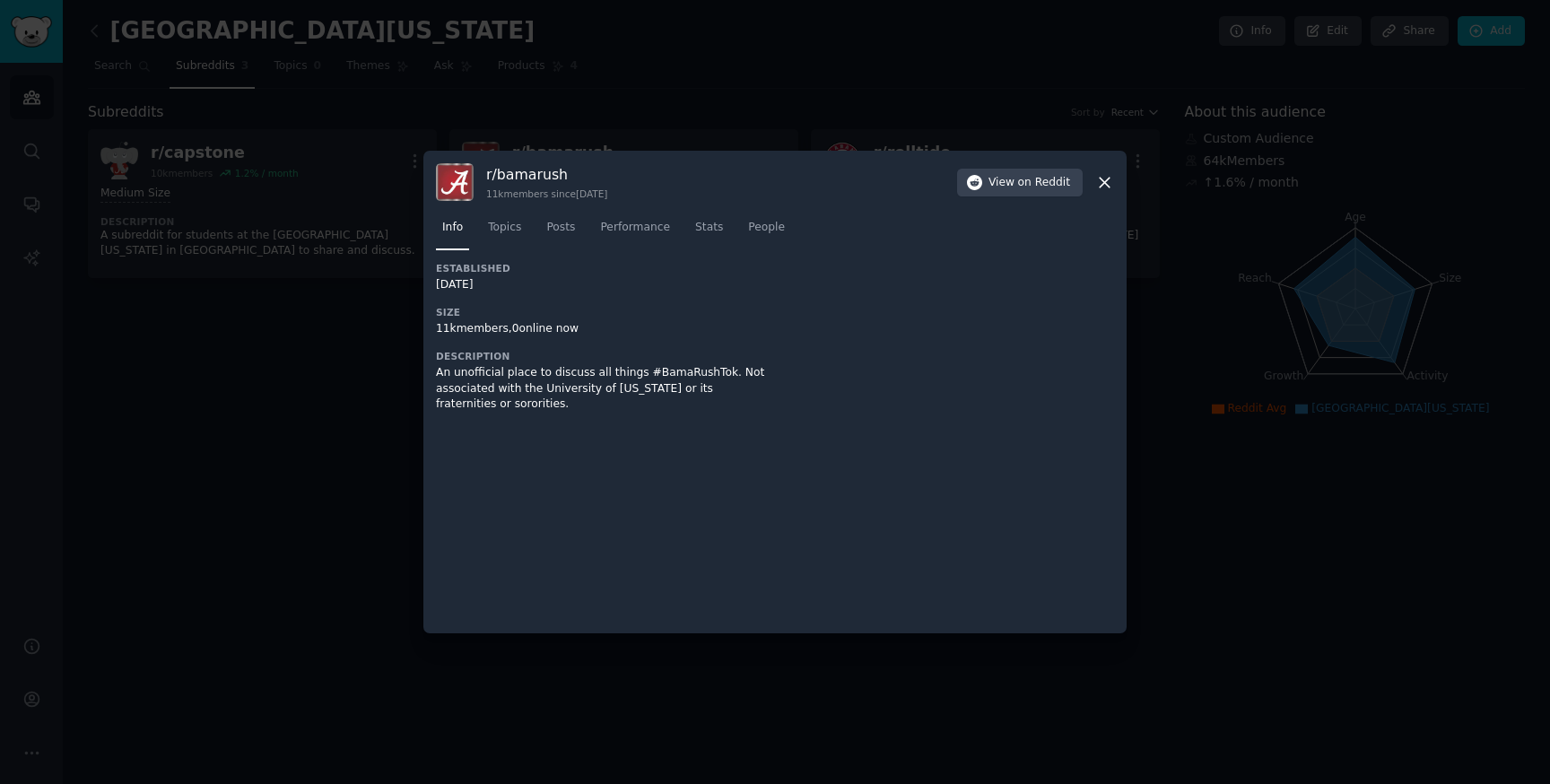
click at [506, 168] on h3 "r/ bamarush" at bounding box center [547, 174] width 121 height 19
copy h3 "r/ bamarush"
click at [1103, 184] on icon at bounding box center [1105, 182] width 9 height 9
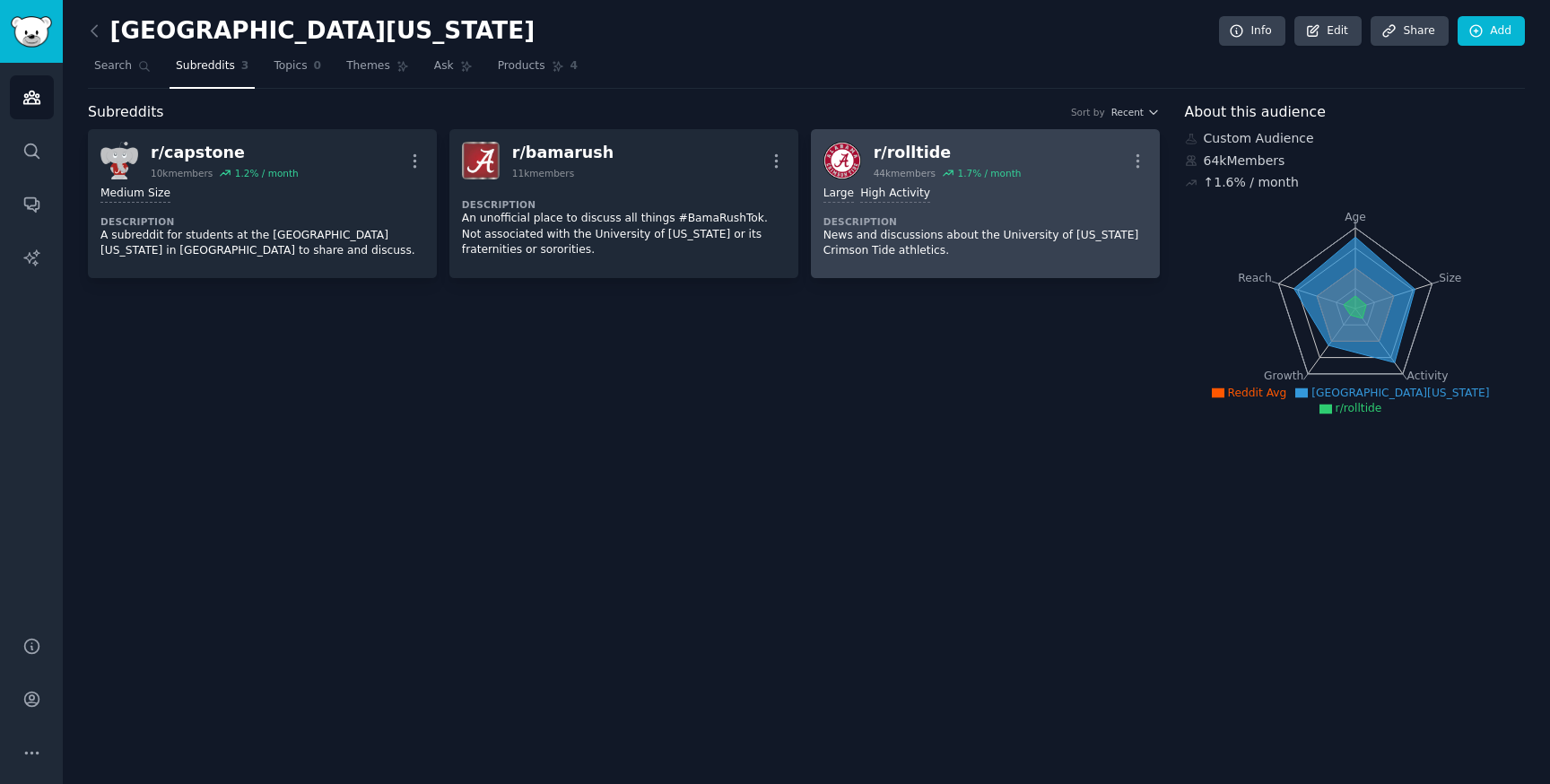
click at [946, 218] on dt "Description" at bounding box center [985, 221] width 324 height 12
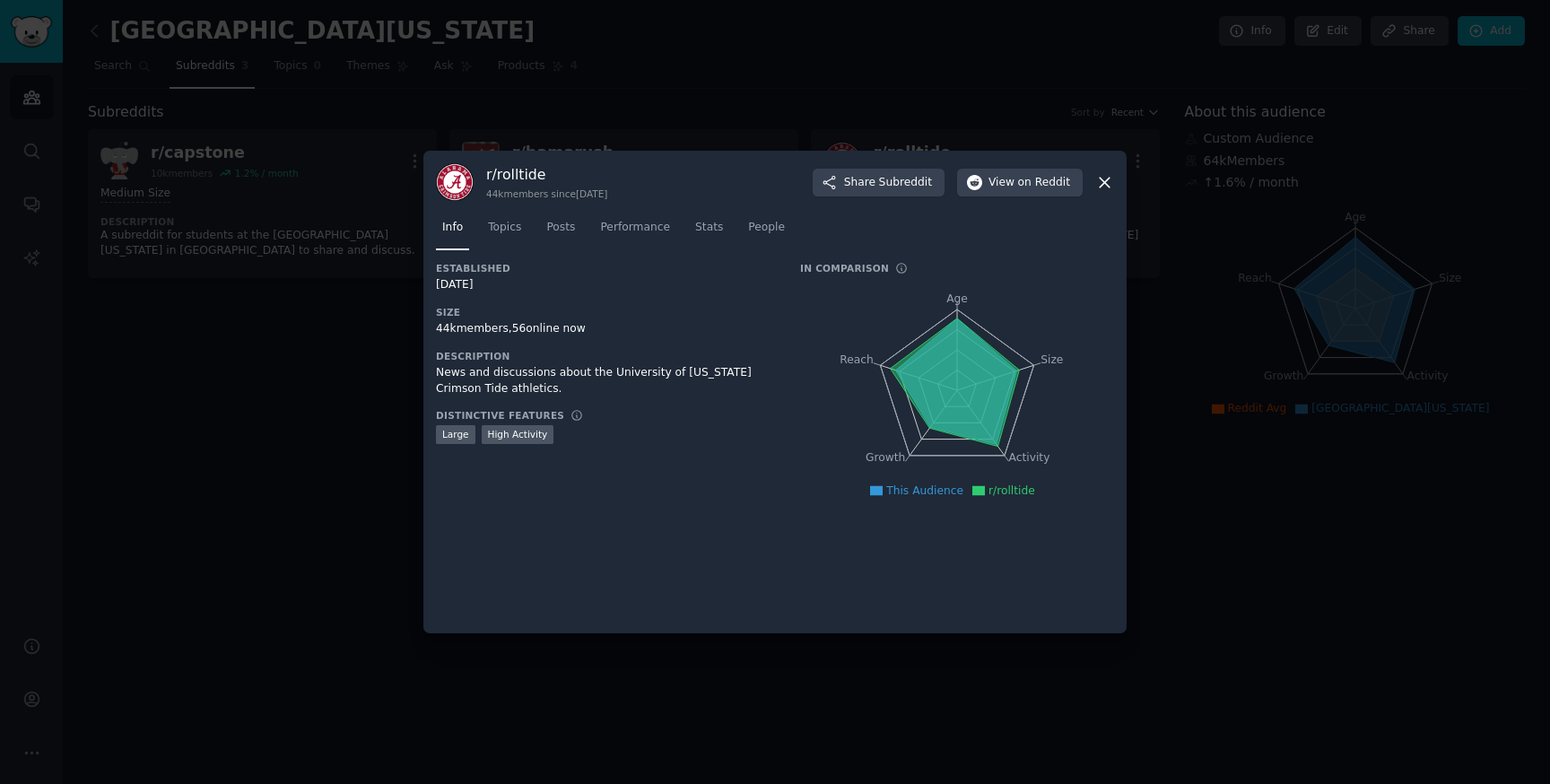
click at [388, 368] on div at bounding box center [775, 392] width 1550 height 784
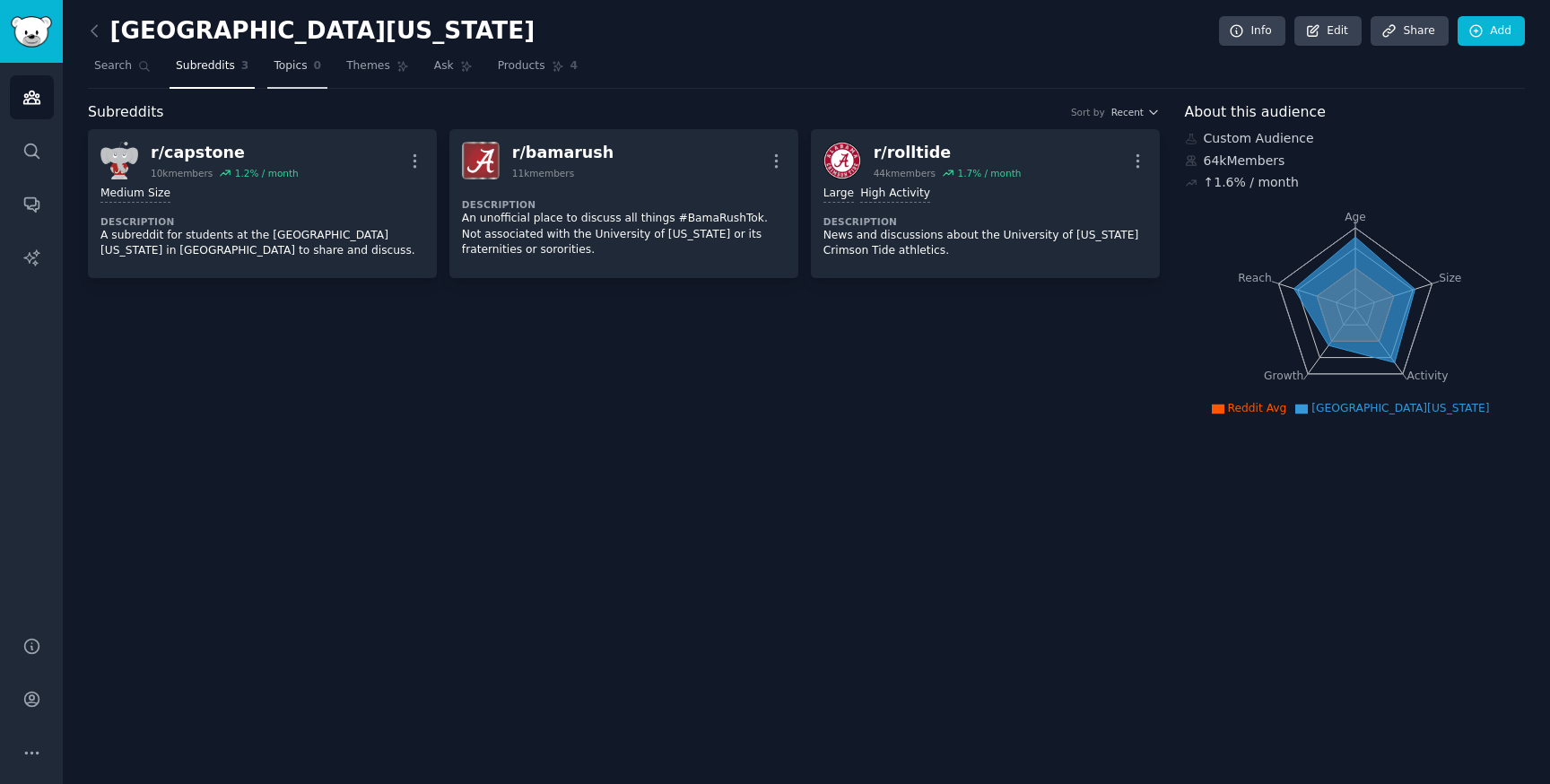
click at [297, 70] on span "Topics" at bounding box center [290, 66] width 33 height 16
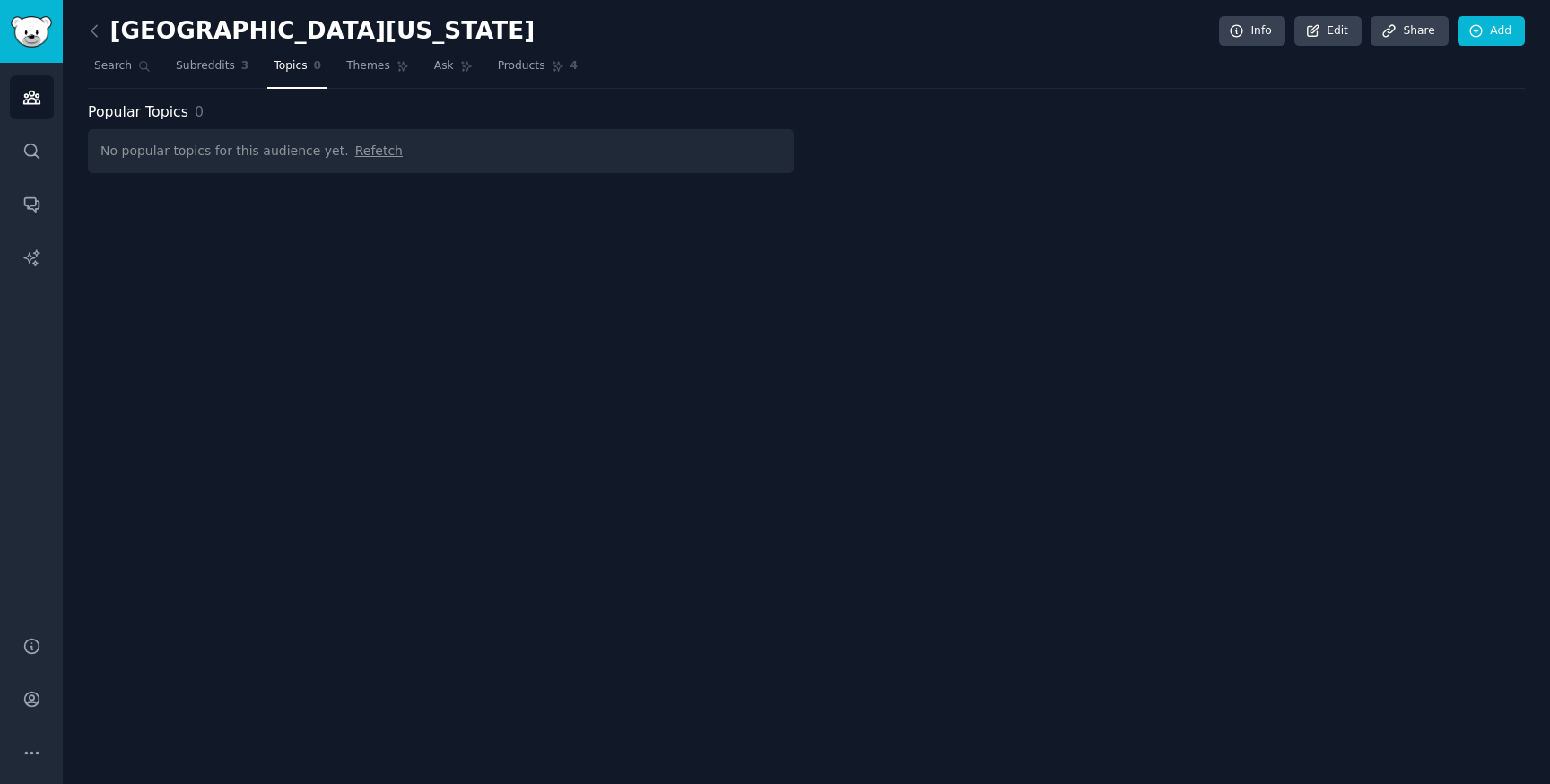
click at [362, 152] on span "Refetch" at bounding box center [379, 150] width 47 height 14
click at [376, 62] on span "Themes" at bounding box center [368, 66] width 44 height 16
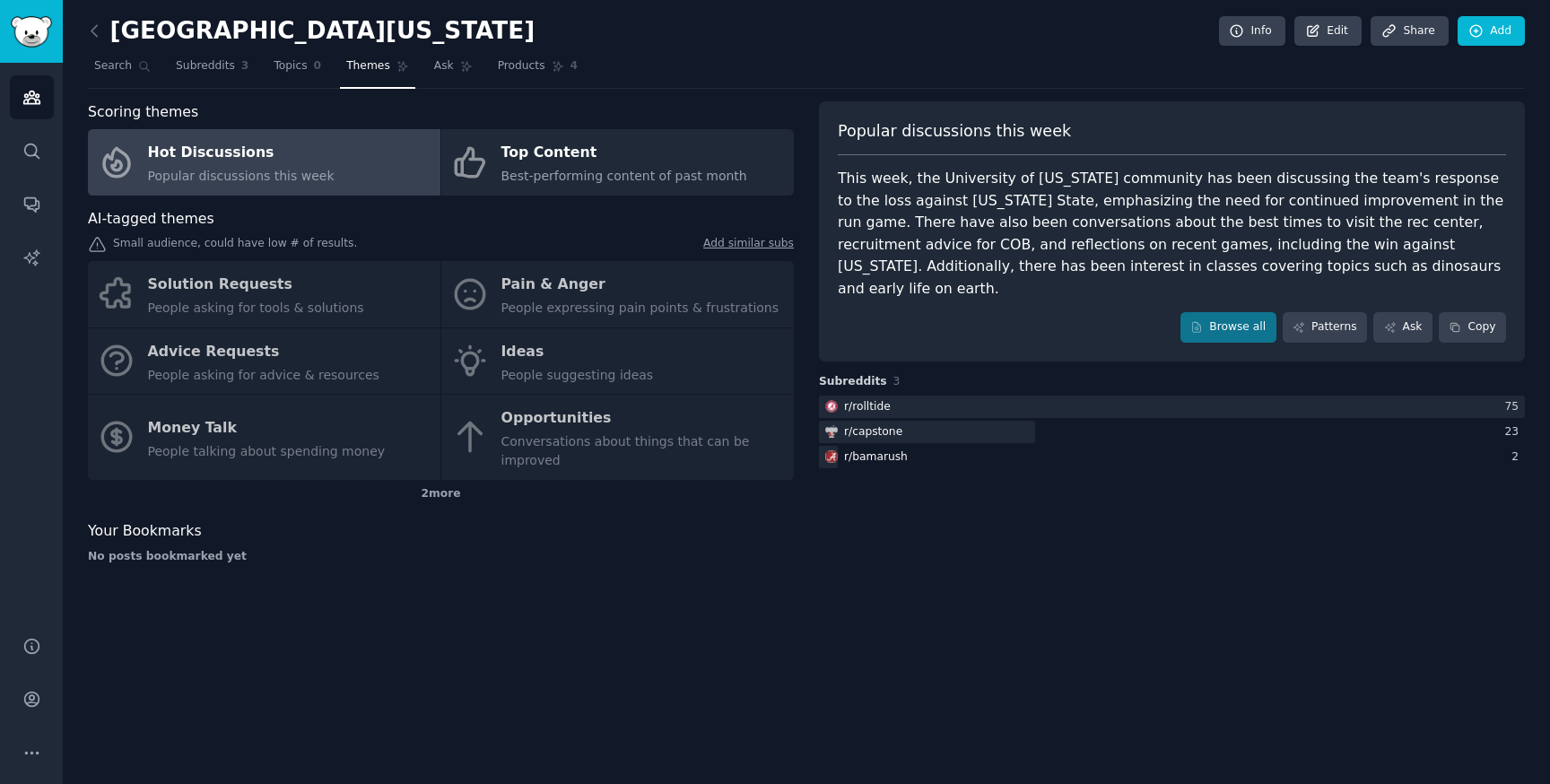
click at [241, 286] on div "Solution Requests People asking for tools & solutions Pain & Anger People expre…" at bounding box center [441, 370] width 706 height 219
click at [533, 68] on span "Products" at bounding box center [522, 66] width 47 height 16
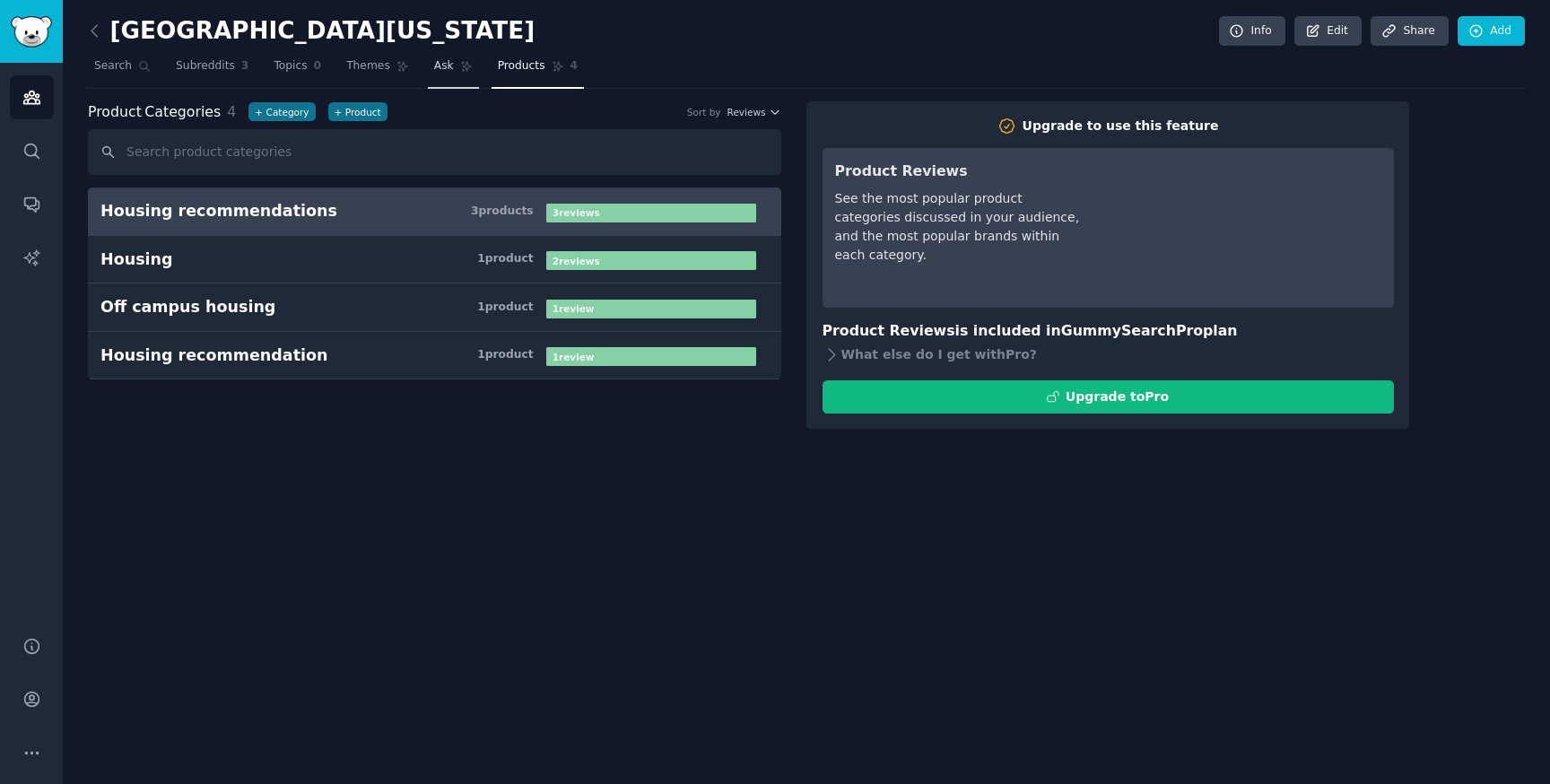
click at [434, 68] on span "Ask" at bounding box center [443, 66] width 20 height 16
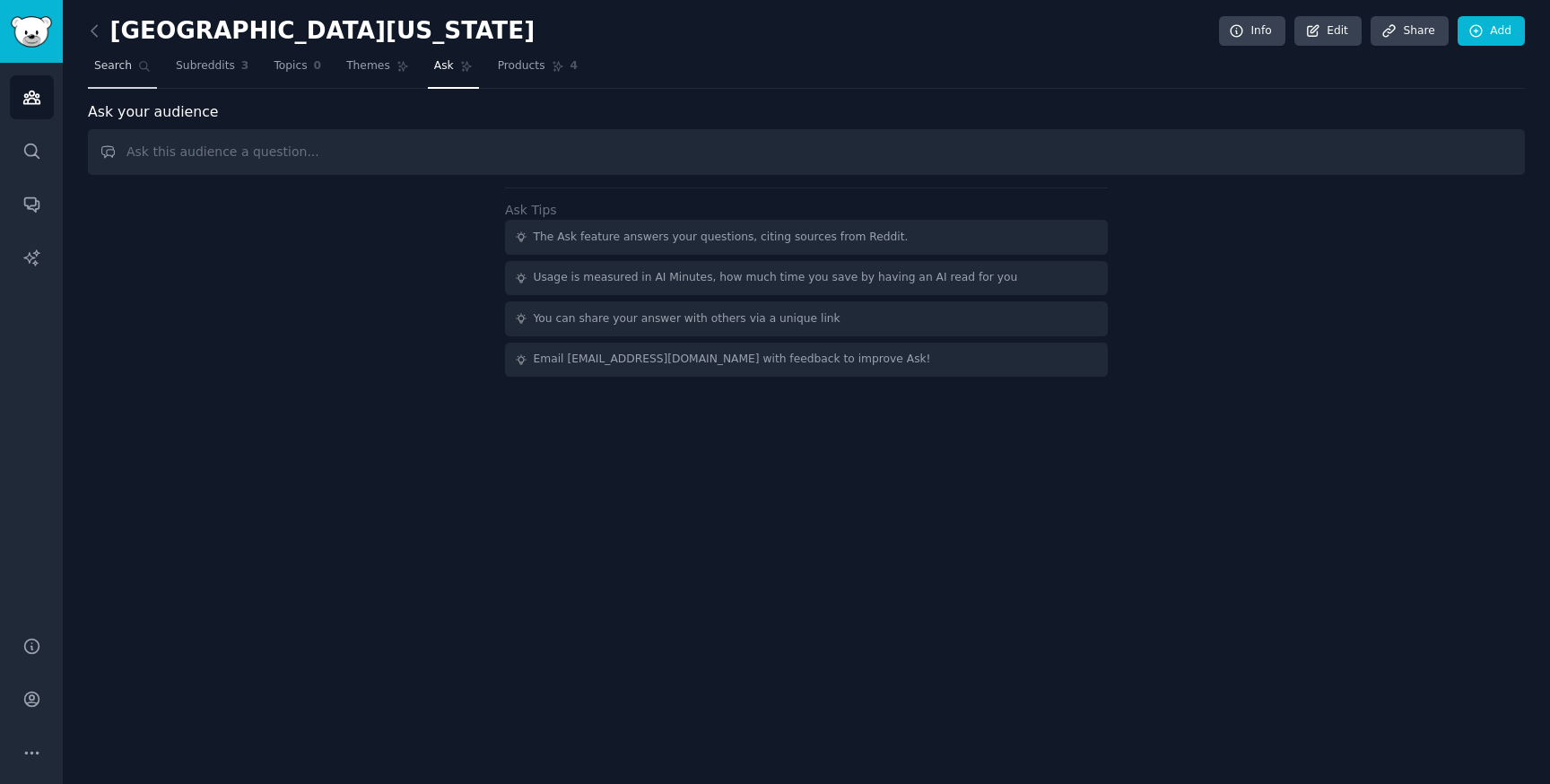
click at [116, 70] on span "Search" at bounding box center [113, 66] width 38 height 16
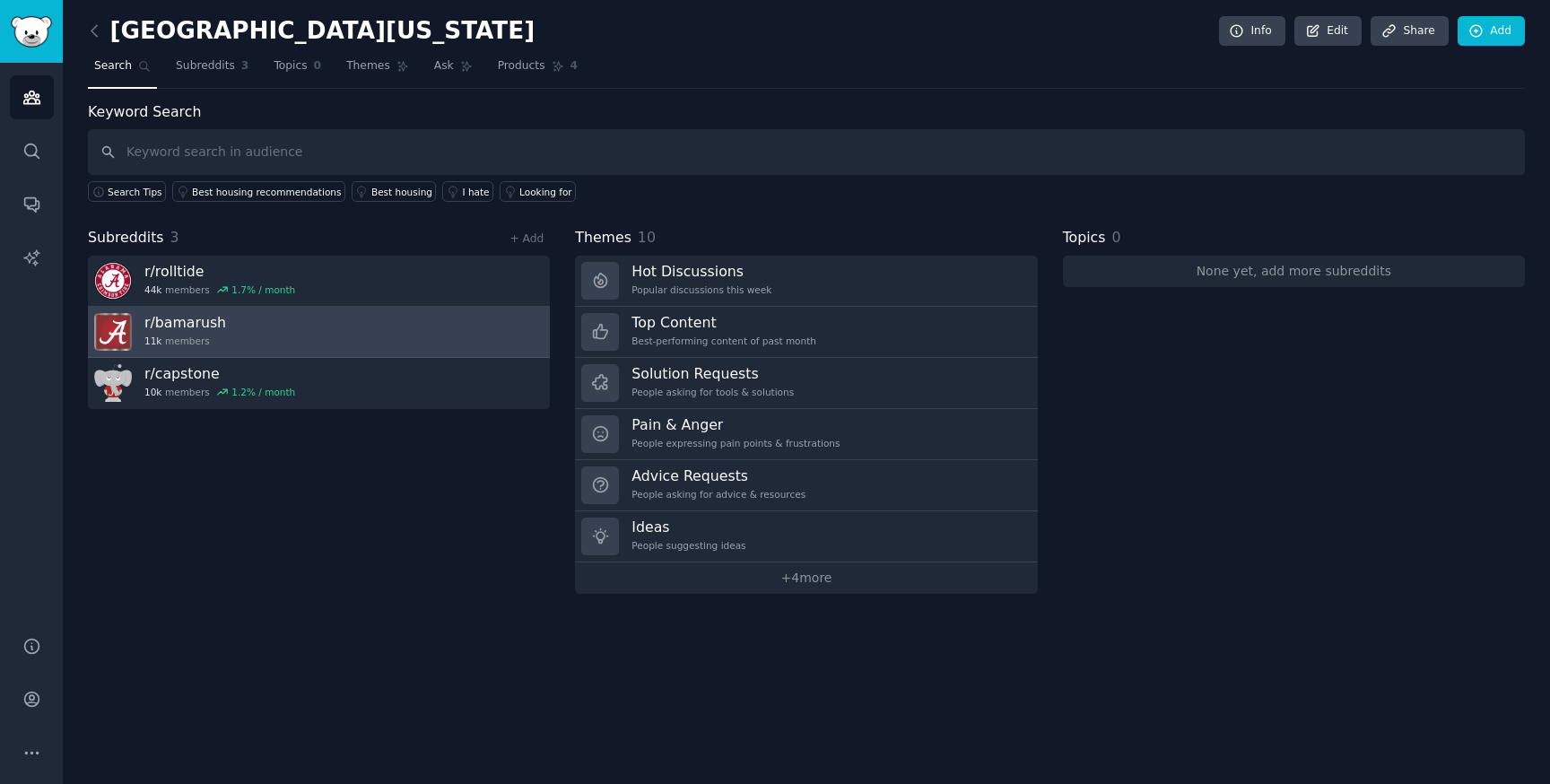
click at [333, 323] on link "r/ bamarush 11k members" at bounding box center [319, 332] width 462 height 51
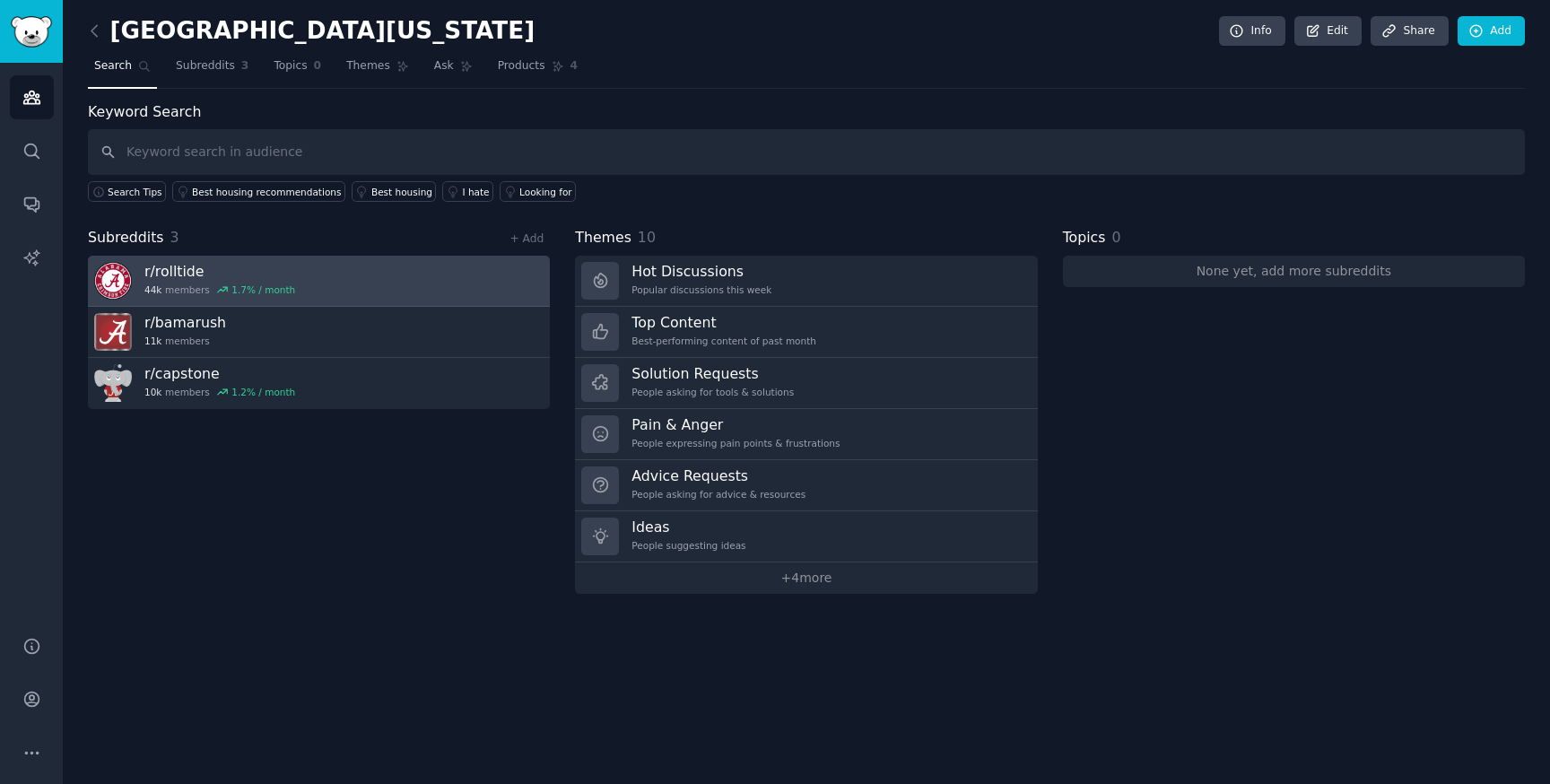
click at [165, 271] on h3 "r/ rolltide" at bounding box center [219, 271] width 151 height 19
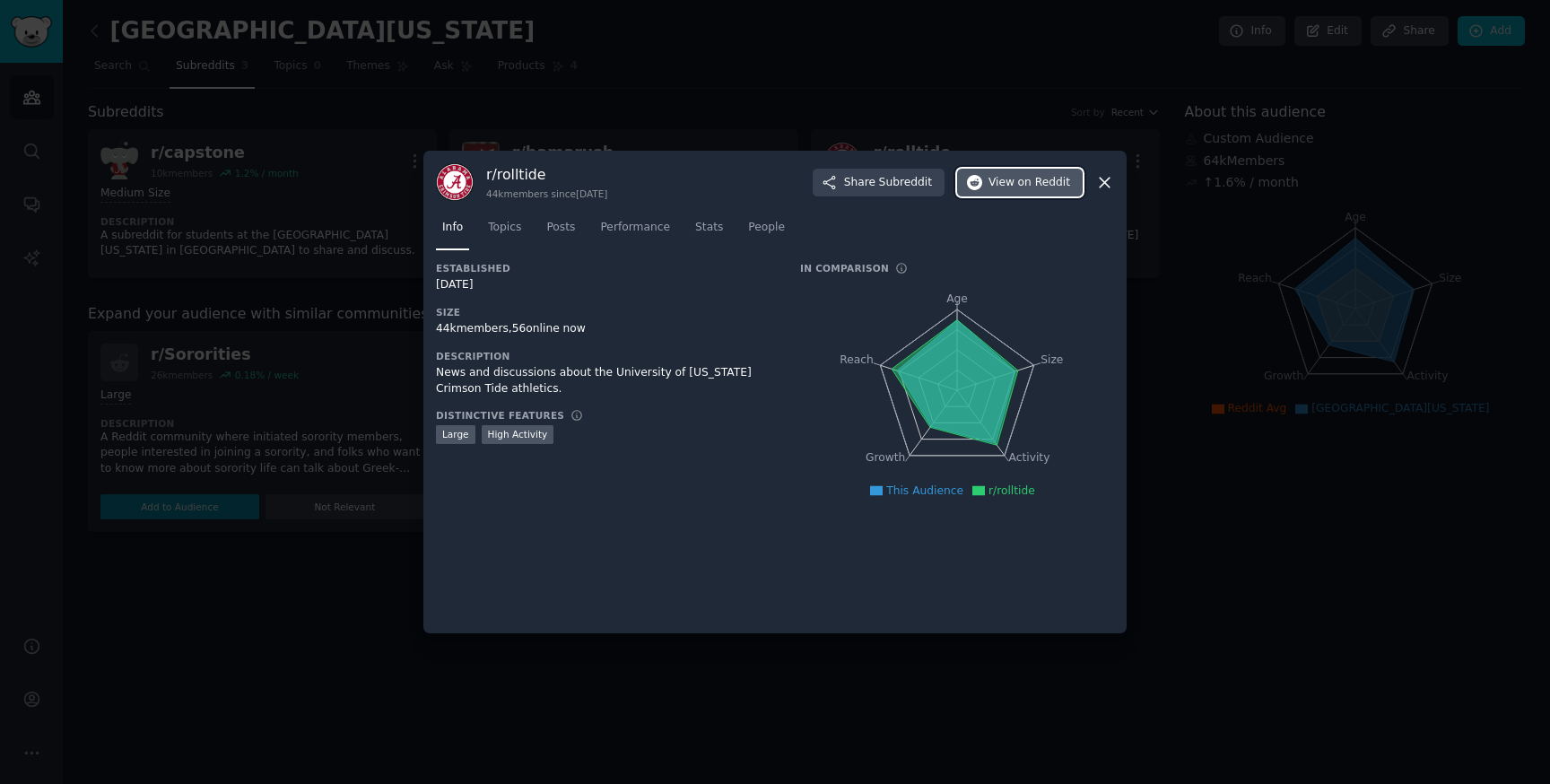
click at [1019, 179] on span "on Reddit" at bounding box center [1044, 183] width 52 height 16
click at [481, 120] on div at bounding box center [775, 392] width 1550 height 784
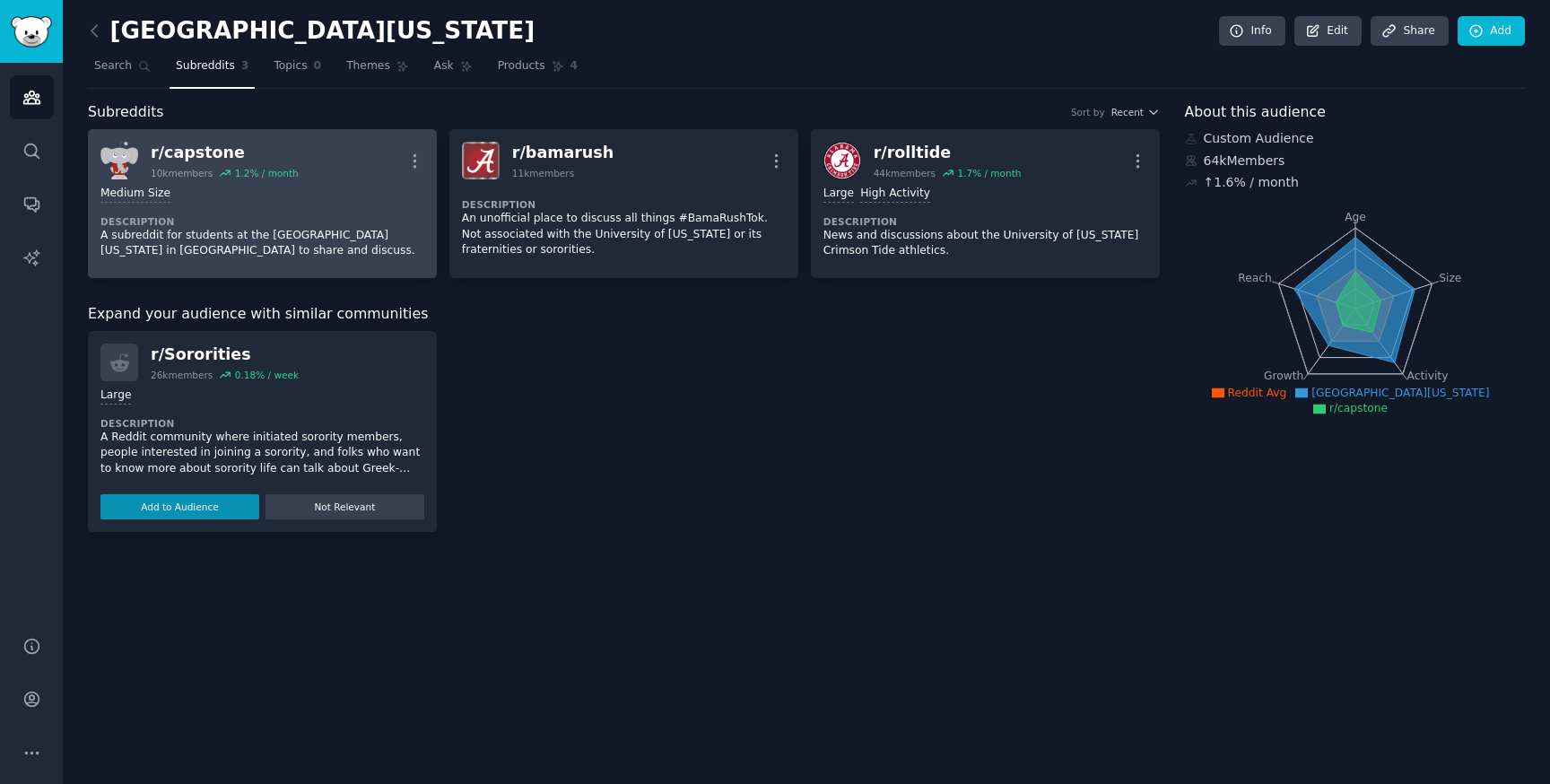
click at [203, 156] on div "r/ capstone" at bounding box center [225, 153] width 148 height 23
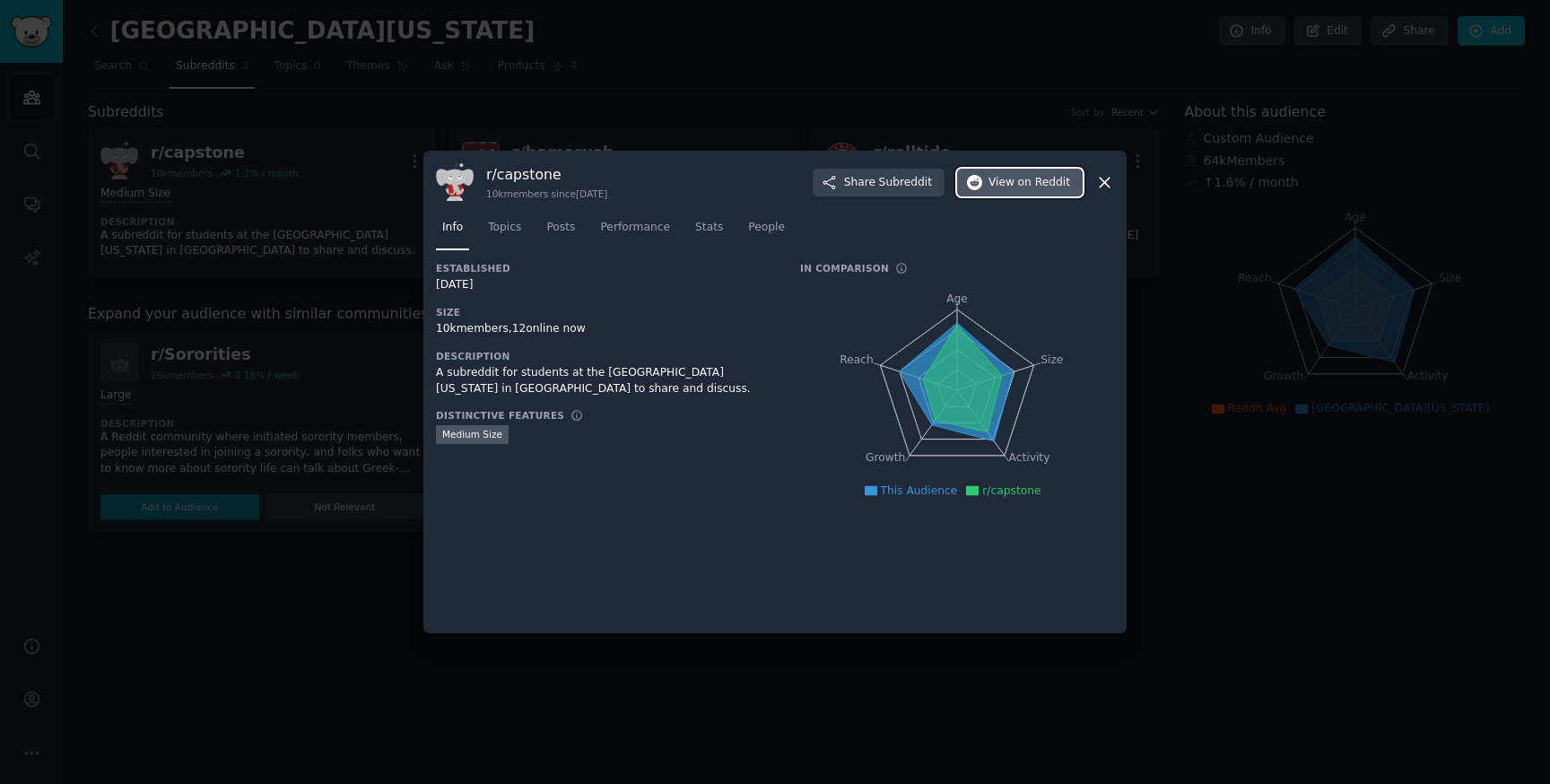
click at [982, 182] on icon "button" at bounding box center [975, 183] width 16 height 16
click at [861, 13] on div at bounding box center [775, 392] width 1550 height 784
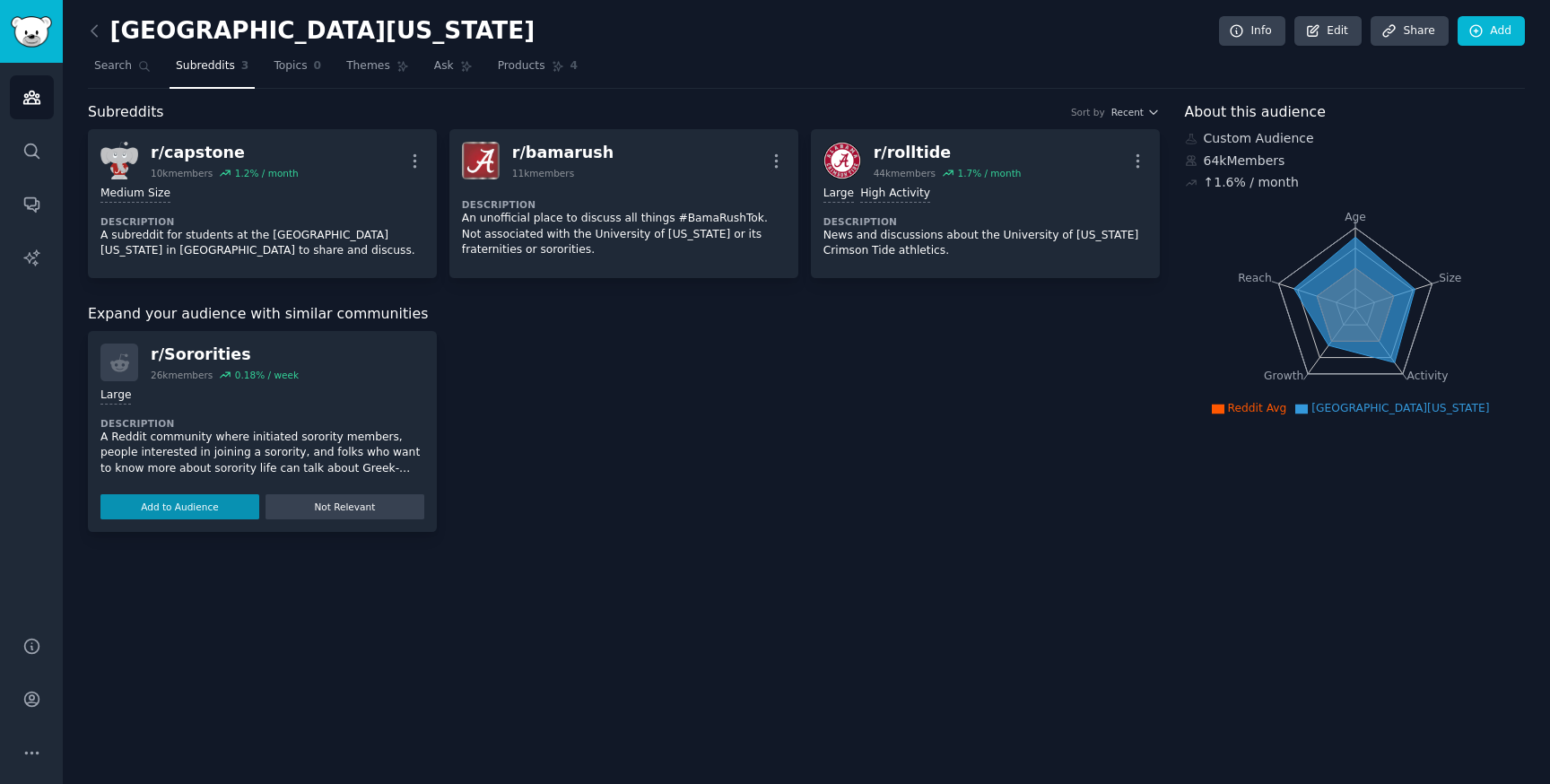
click at [214, 363] on div "r/ Sororities" at bounding box center [225, 355] width 148 height 23
click at [196, 507] on button "Add to Audience" at bounding box center [180, 507] width 159 height 26
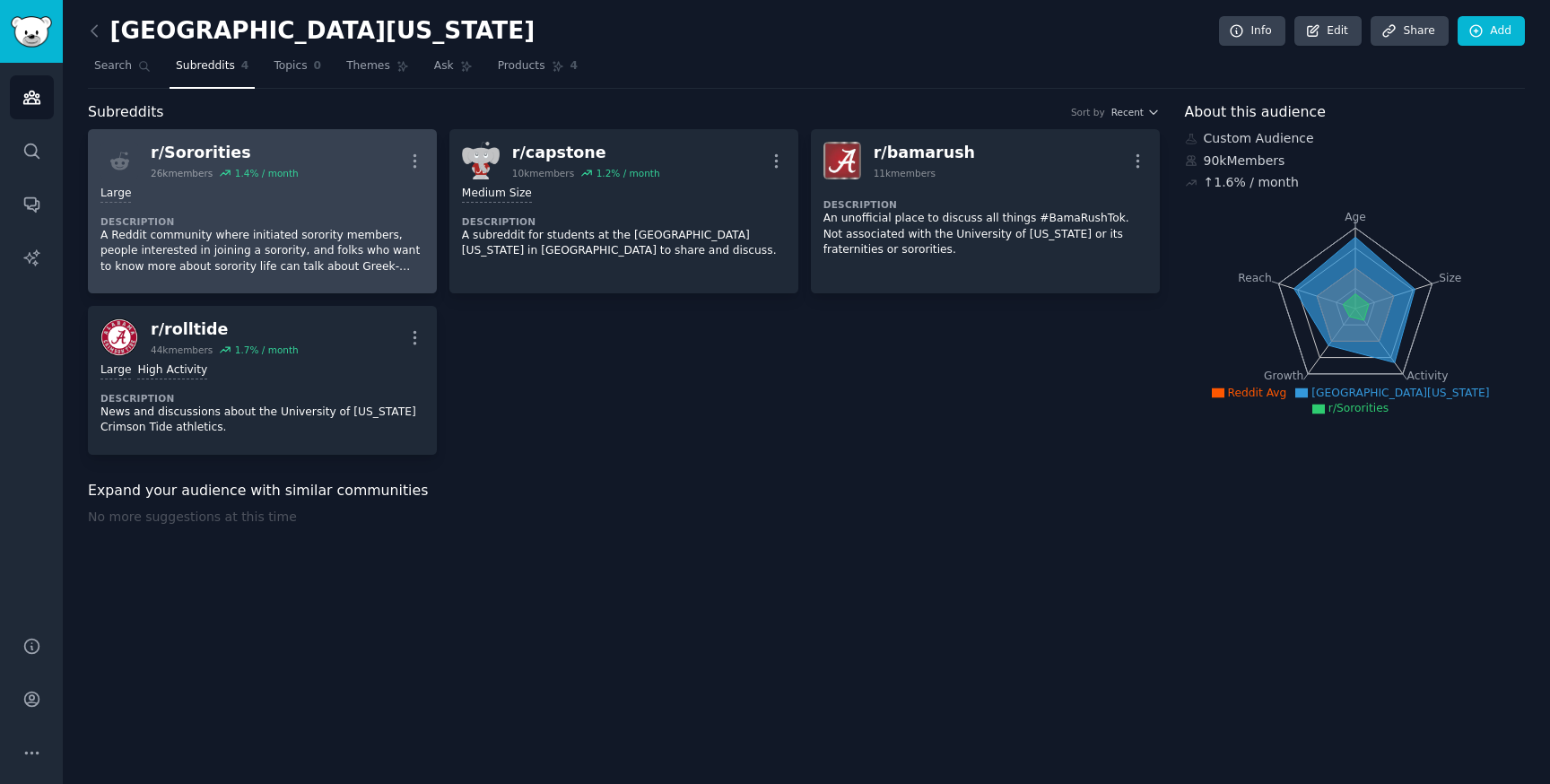
click at [285, 177] on div "1.4 % / month" at bounding box center [266, 172] width 63 height 12
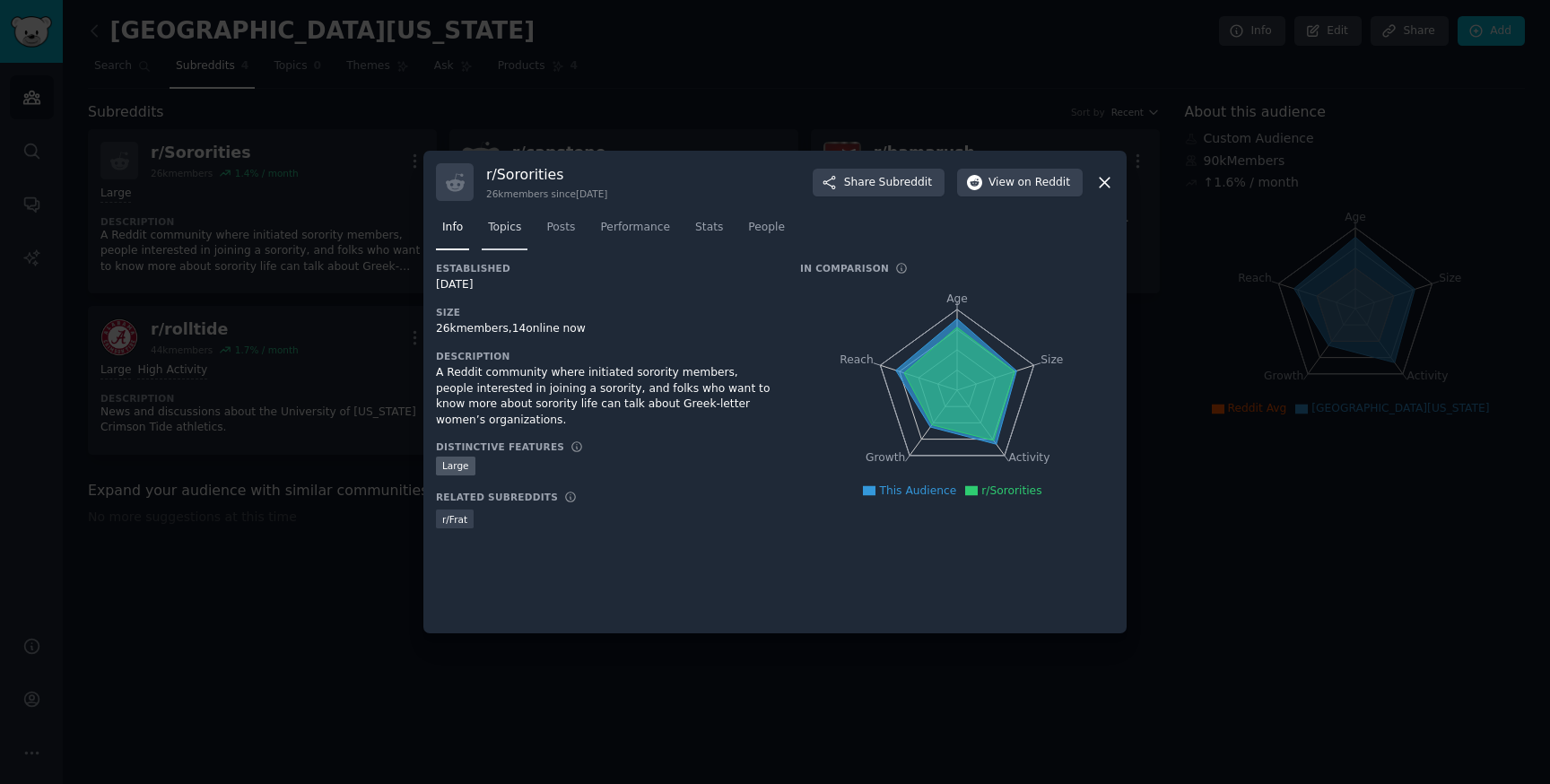
click at [507, 233] on span "Topics" at bounding box center [504, 227] width 33 height 16
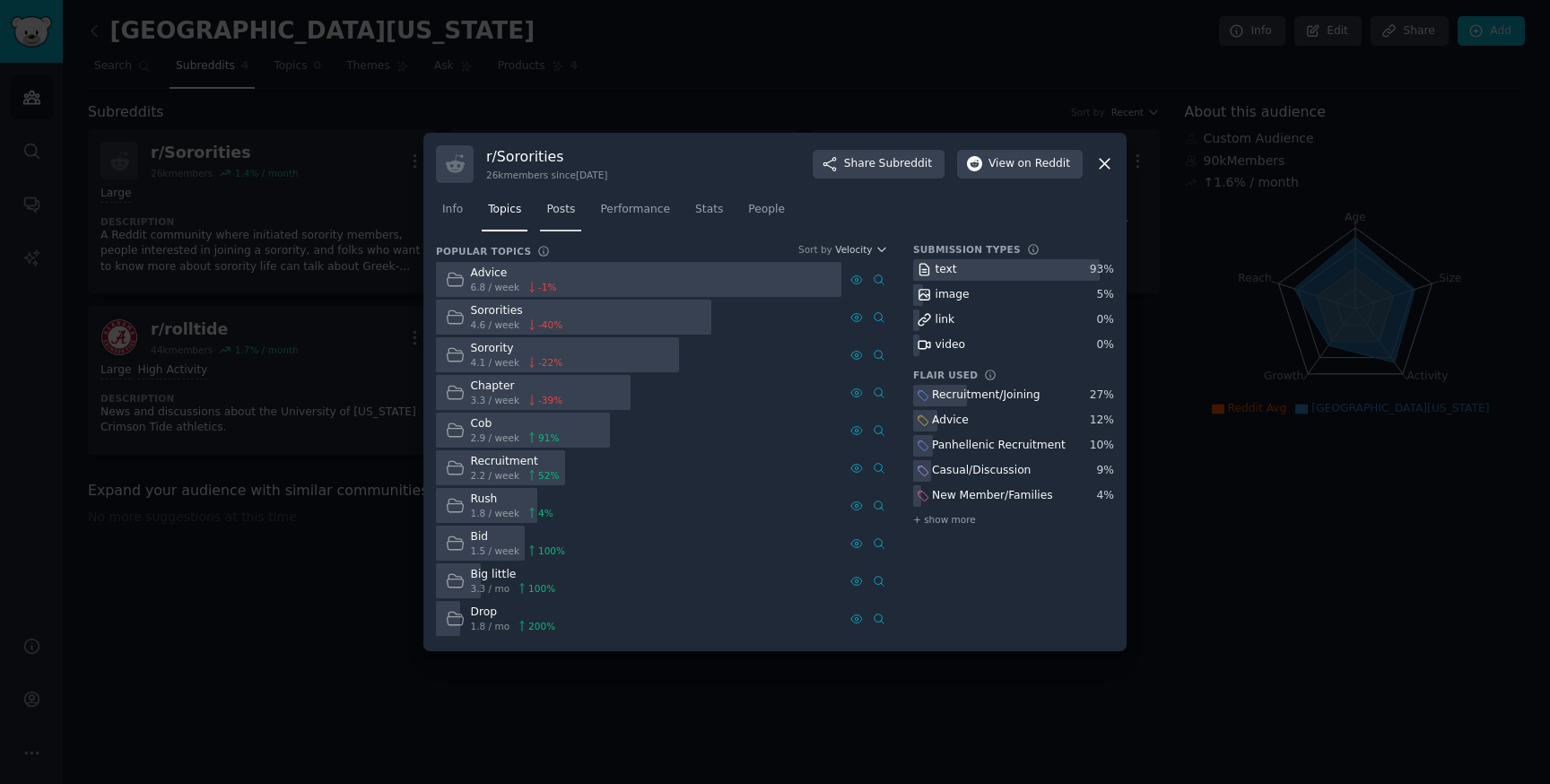
click at [560, 228] on link "Posts" at bounding box center [561, 213] width 42 height 37
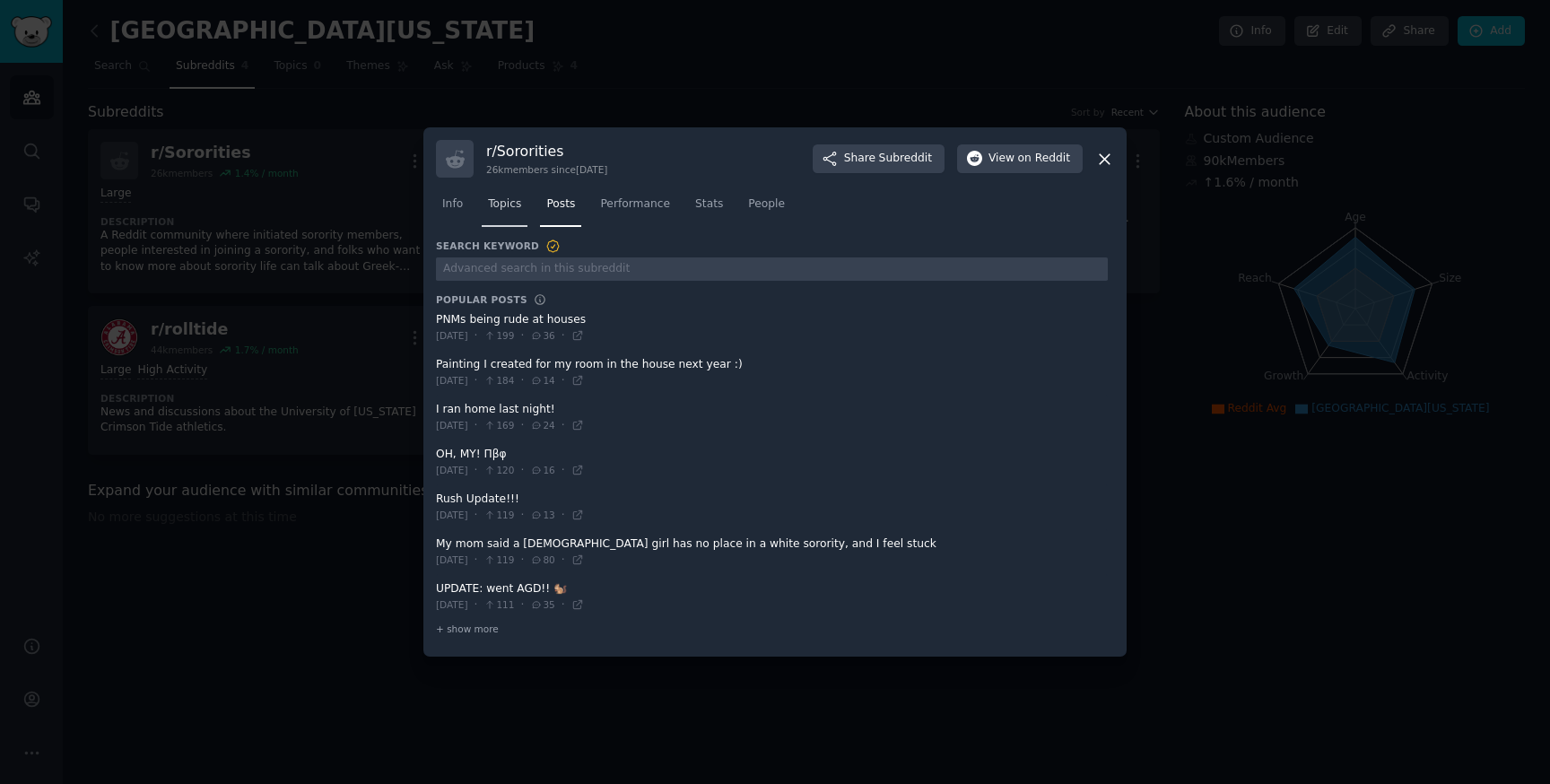
click at [525, 223] on link "Topics" at bounding box center [504, 208] width 45 height 37
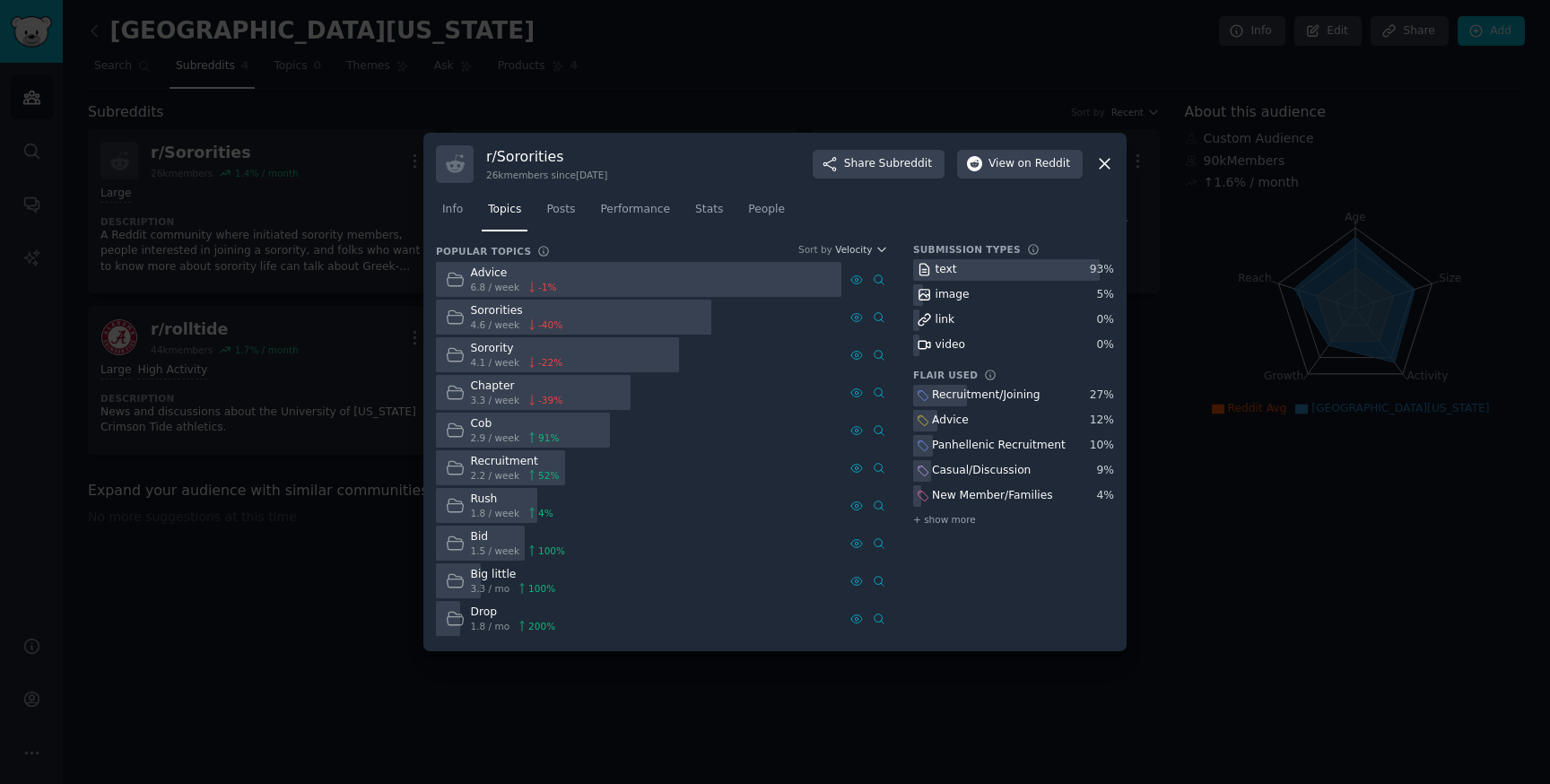
click at [521, 436] on div "2.9 / week 91 %" at bounding box center [515, 437] width 89 height 12
click at [479, 430] on div "Cob" at bounding box center [515, 423] width 89 height 16
click at [1109, 169] on icon at bounding box center [1105, 164] width 19 height 19
